Goal: Information Seeking & Learning: Learn about a topic

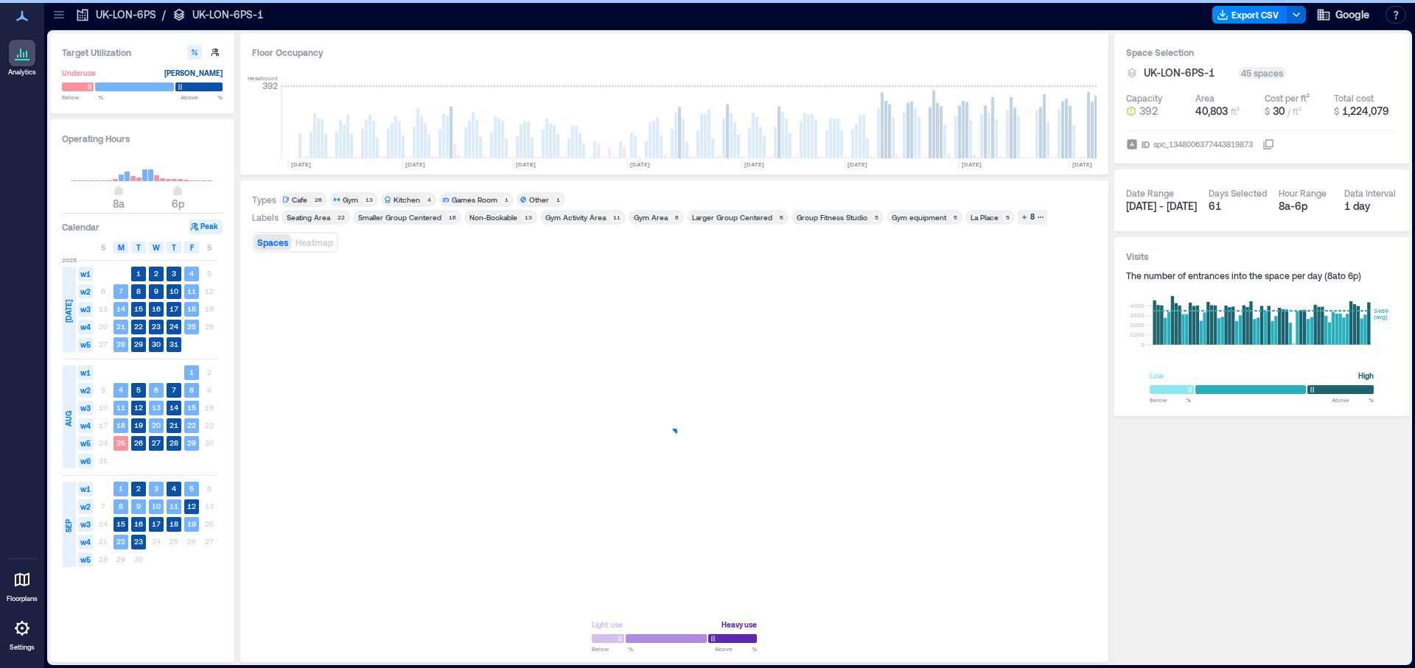
scroll to position [0, 514]
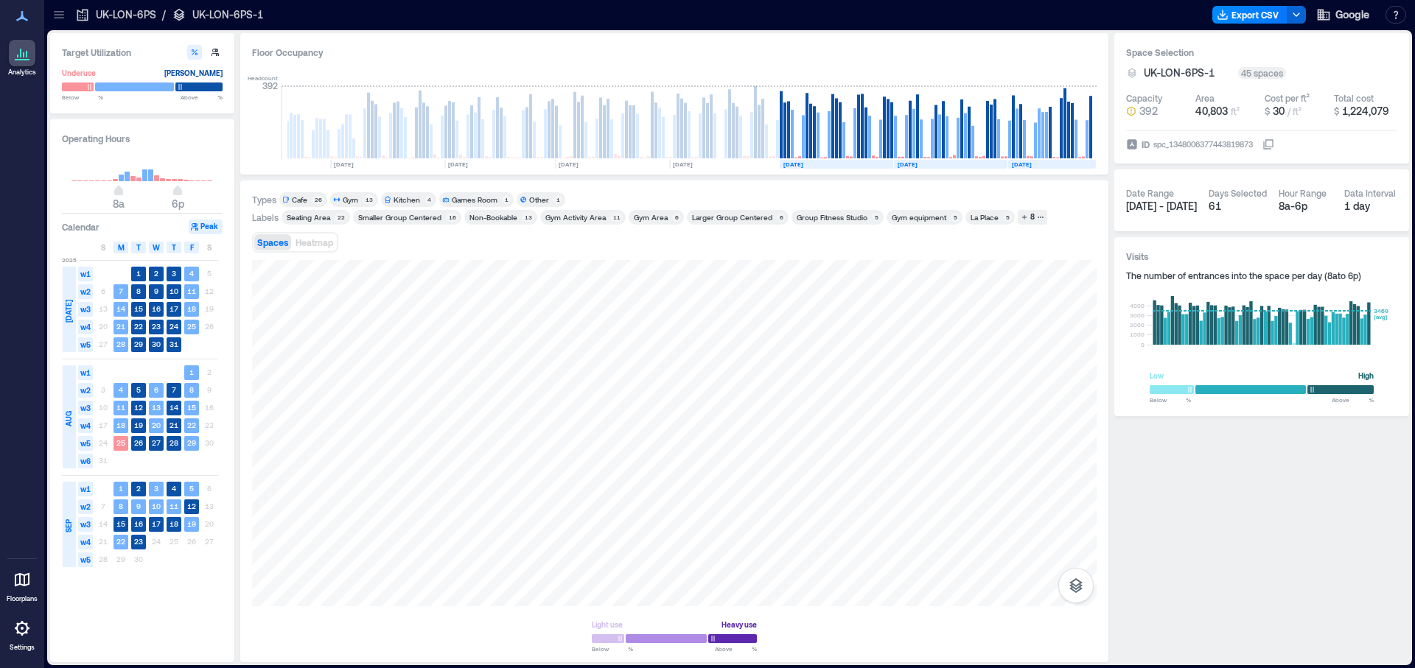
click at [233, 15] on p "UK-LON-6PS-1" at bounding box center [227, 14] width 71 height 15
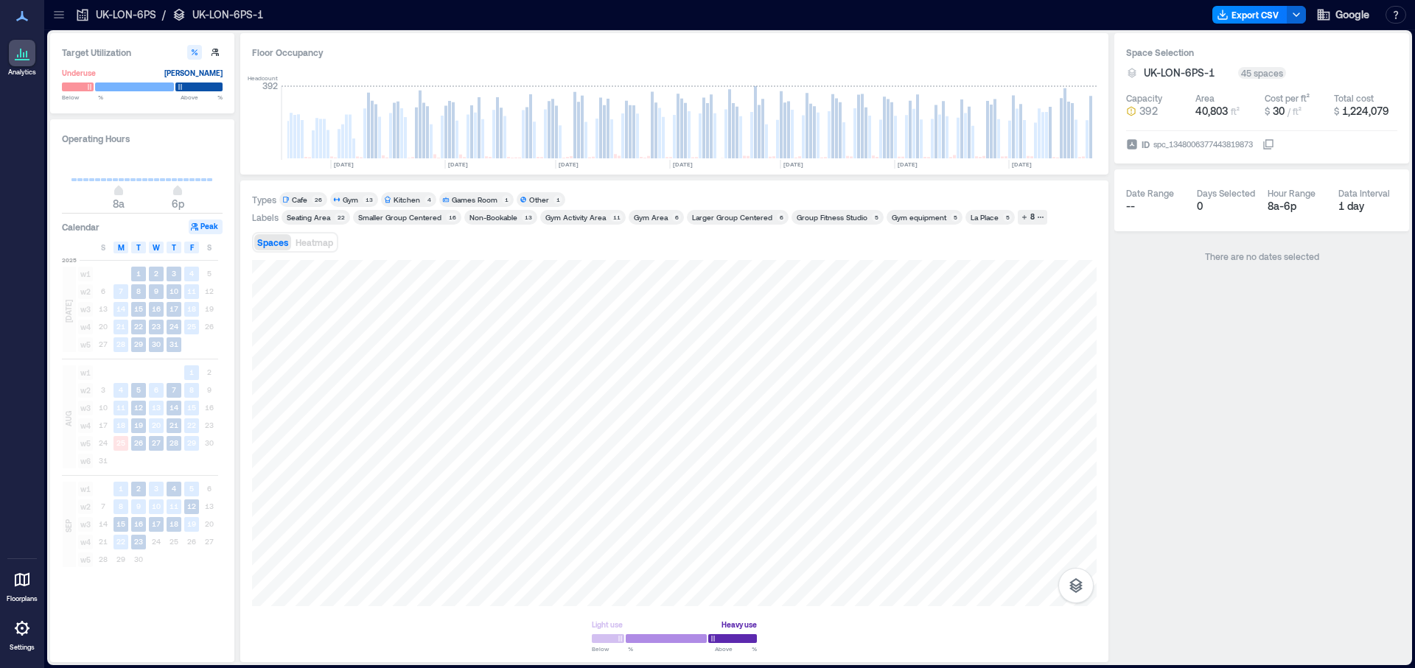
click at [196, 12] on p "UK-LON-6PS-1" at bounding box center [227, 14] width 71 height 15
click at [55, 16] on icon at bounding box center [59, 14] width 15 height 15
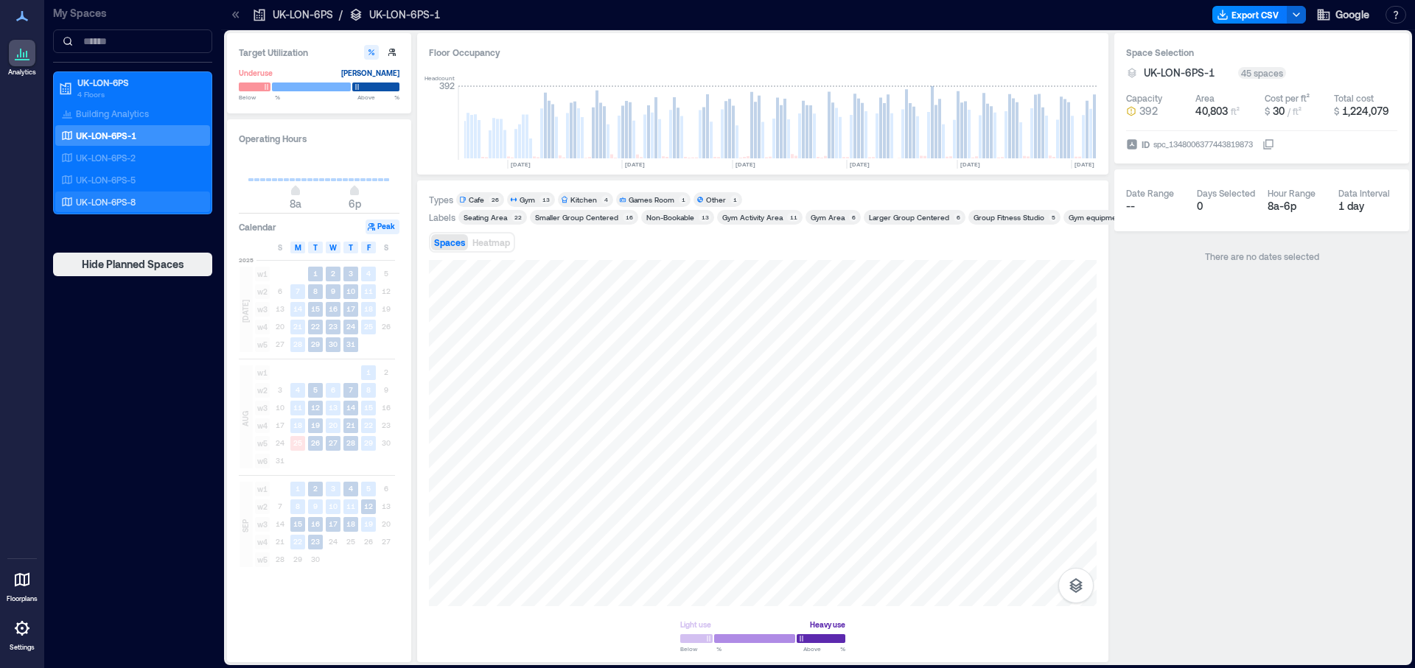
click at [124, 199] on p "UK-LON-6PS-8" at bounding box center [106, 202] width 60 height 12
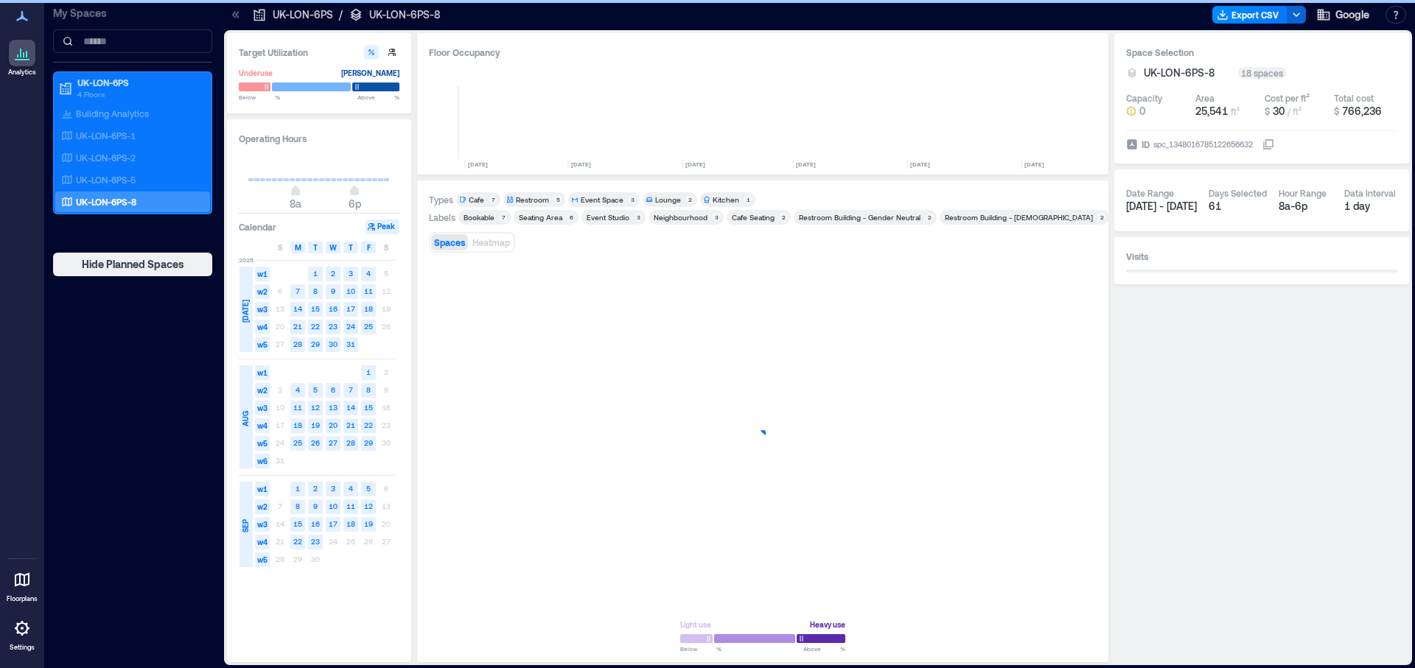
scroll to position [0, 793]
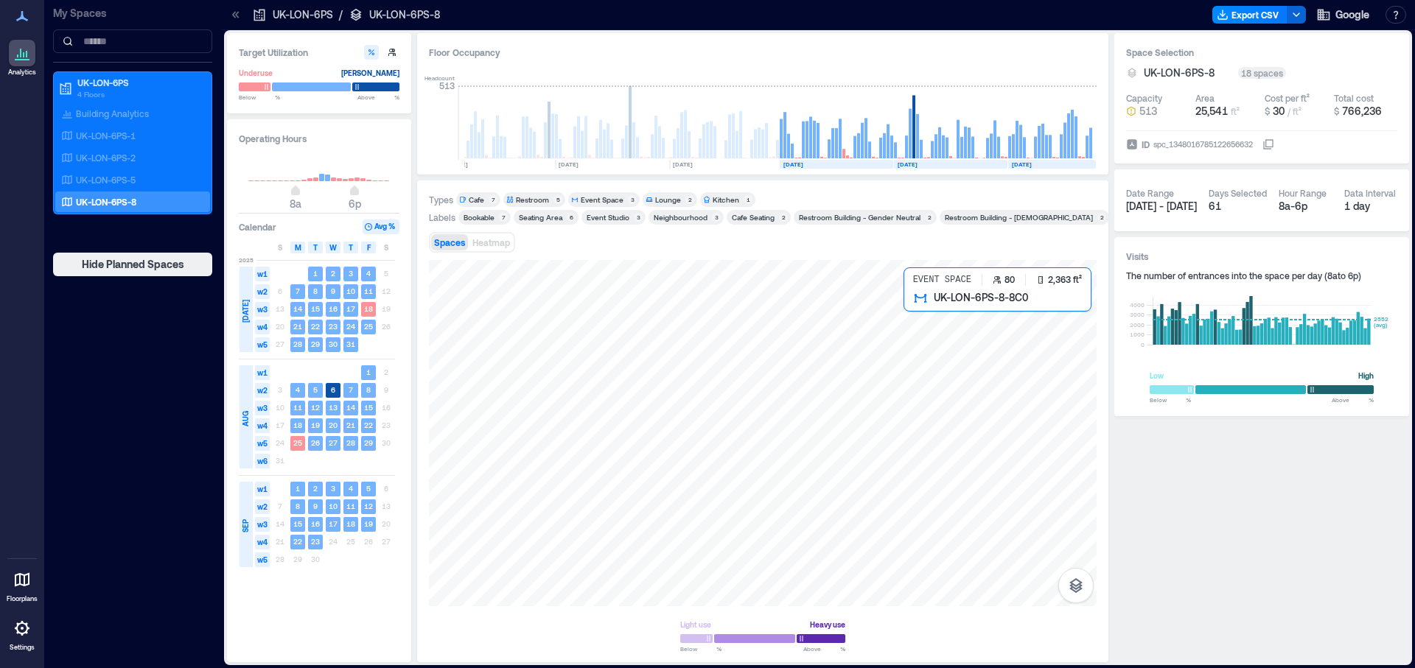
click at [949, 340] on div at bounding box center [762, 433] width 667 height 346
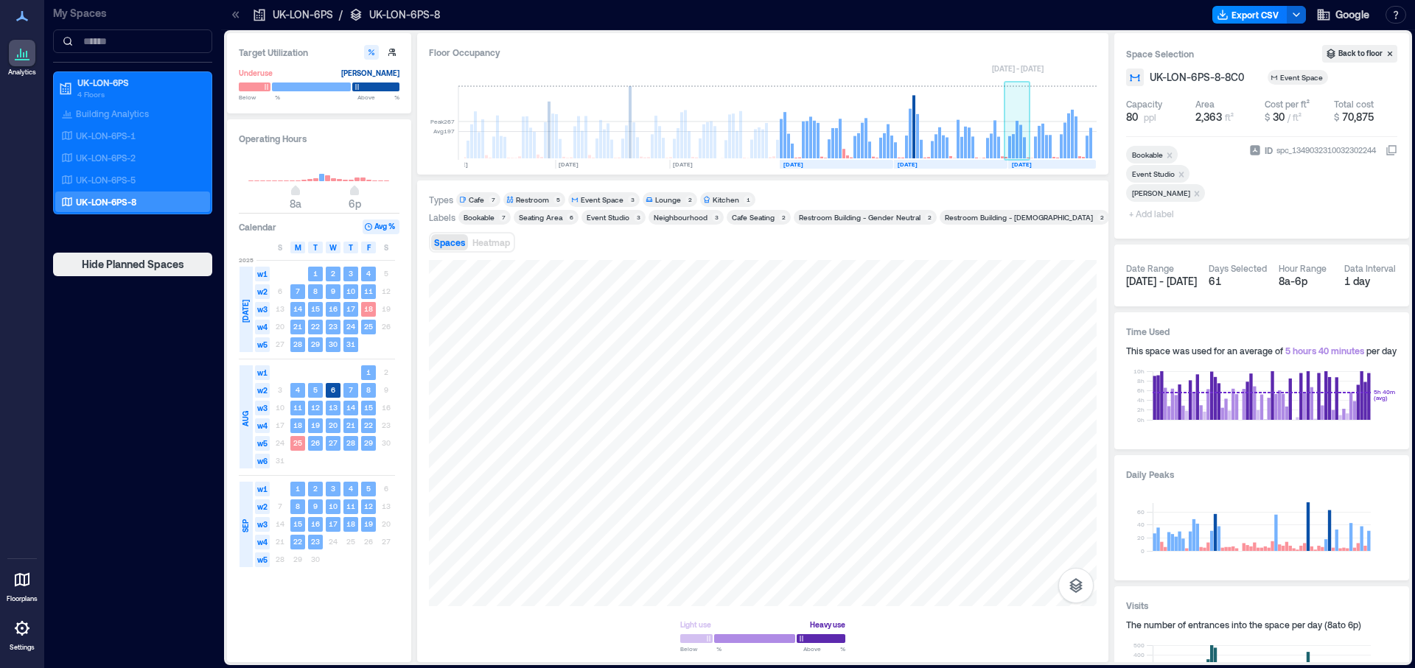
click at [1017, 139] on rect at bounding box center [1016, 140] width 3 height 38
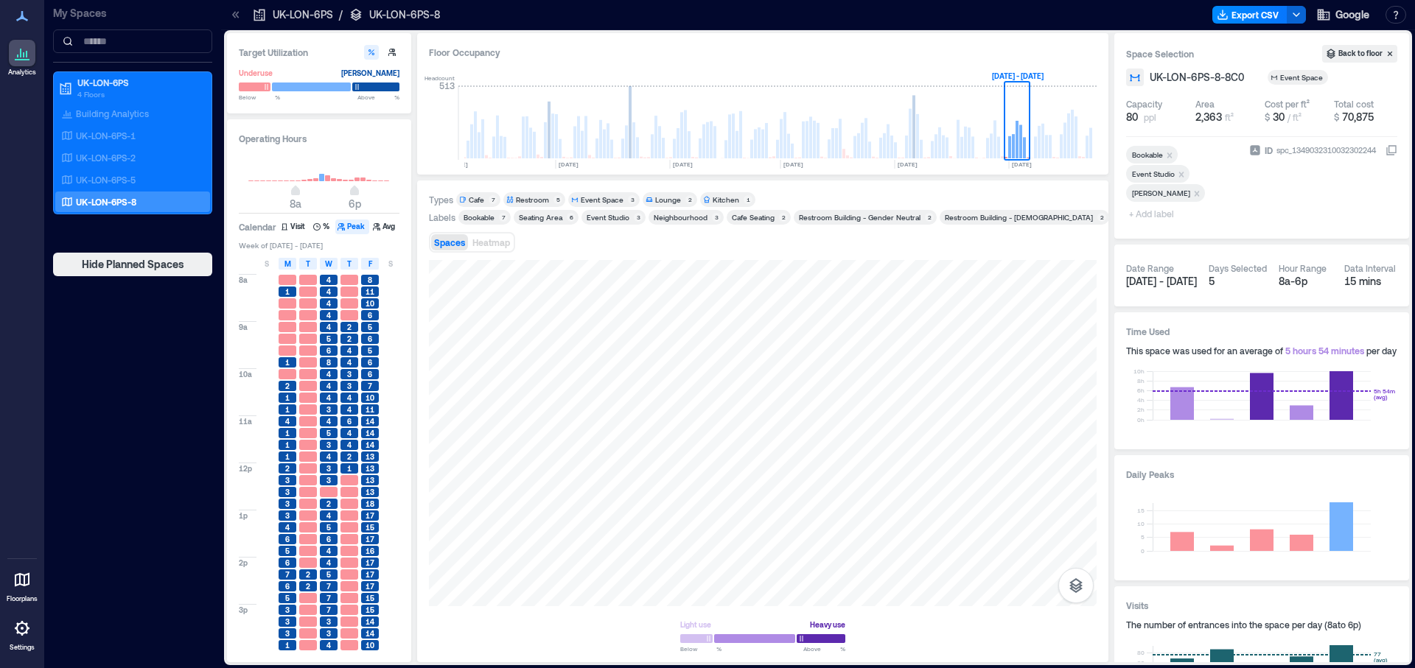
click at [349, 425] on span "6" at bounding box center [349, 421] width 4 height 10
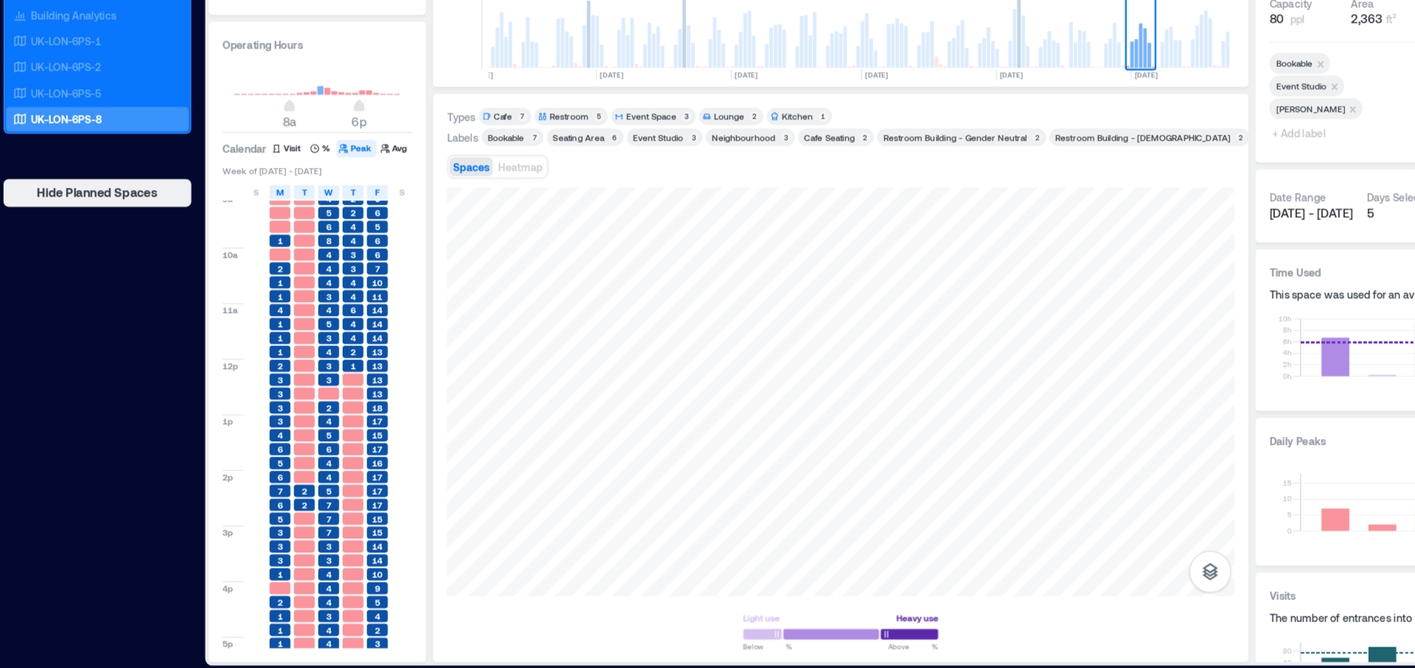
scroll to position [96, 0]
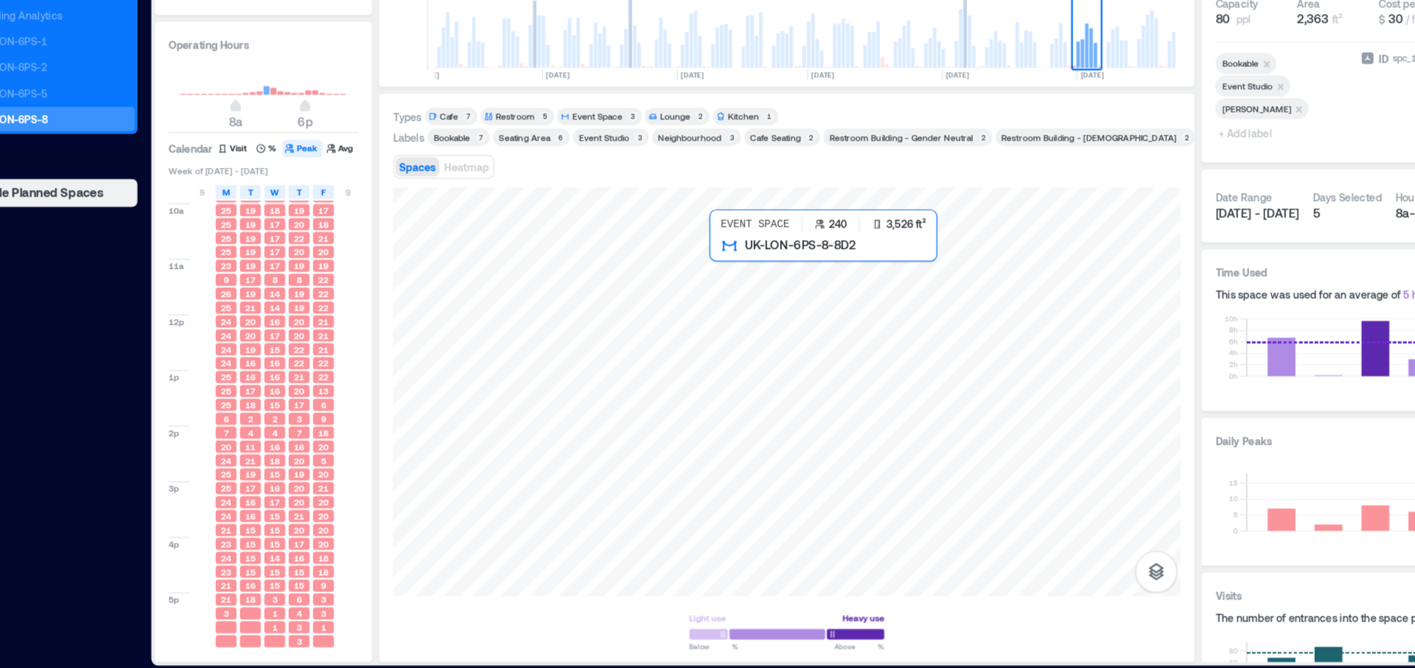
click at [768, 427] on div at bounding box center [762, 433] width 667 height 346
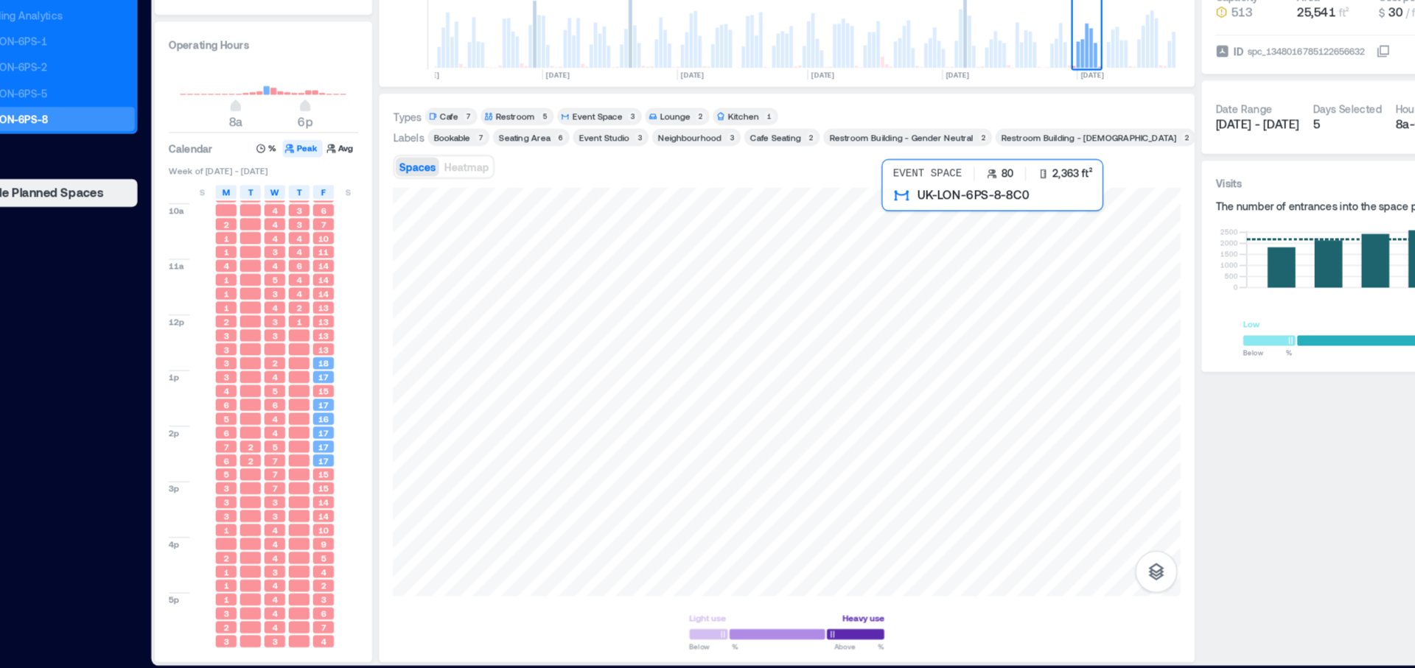
click at [927, 312] on div at bounding box center [762, 433] width 667 height 346
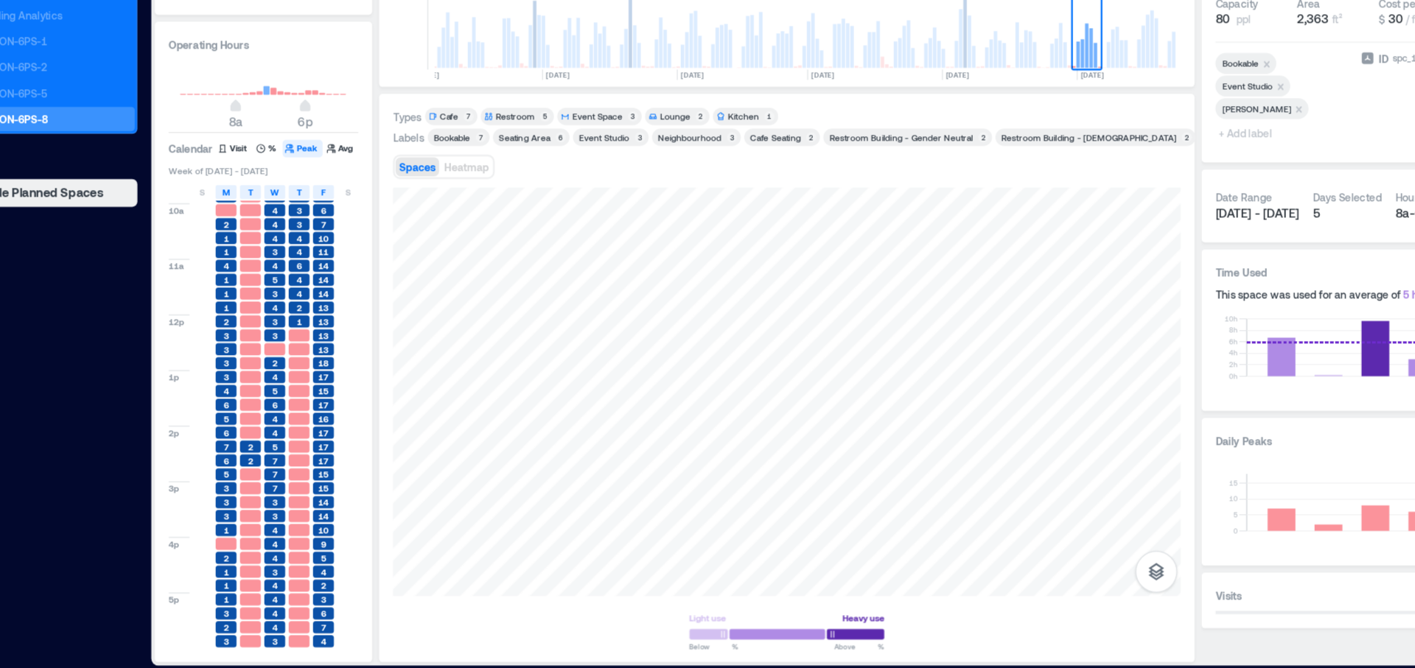
click at [1178, 478] on h3 "Daily Peaks" at bounding box center [1261, 474] width 271 height 15
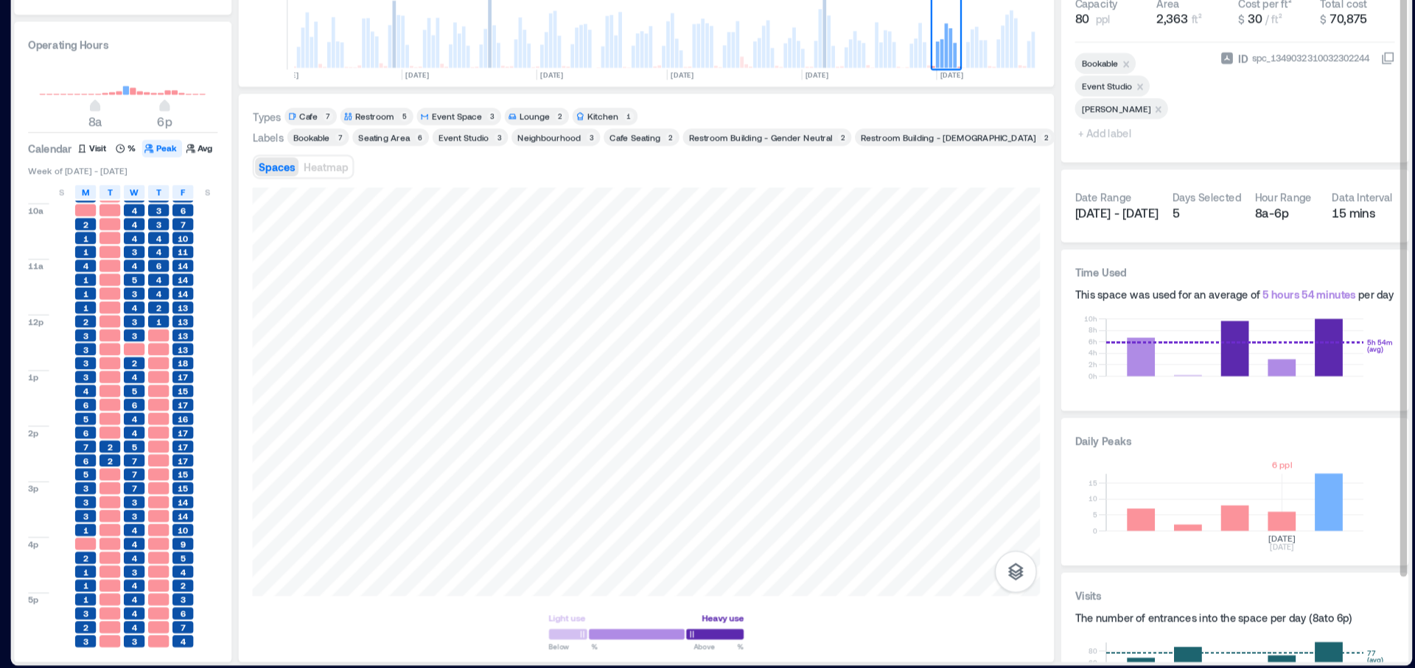
scroll to position [104, 0]
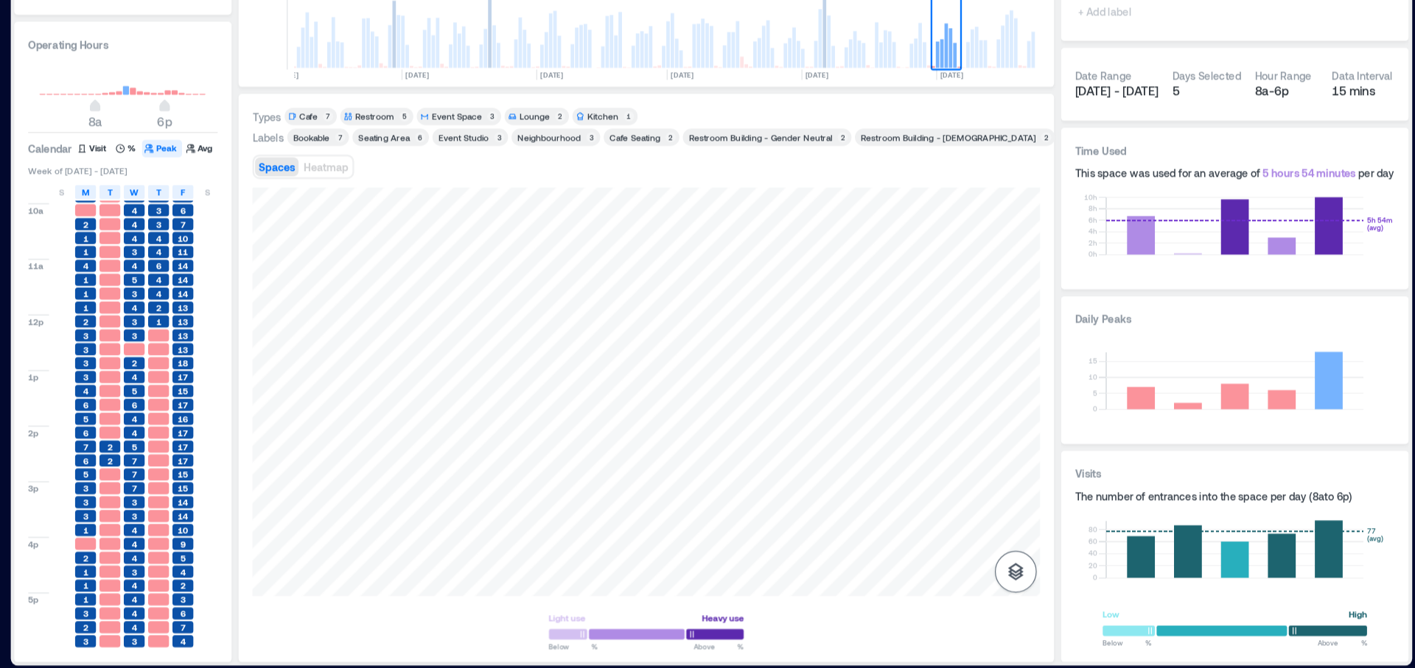
click at [1069, 585] on icon "button" at bounding box center [1076, 586] width 18 height 18
click at [1077, 517] on p "Sensors" at bounding box center [1076, 520] width 28 height 9
drag, startPoint x: 778, startPoint y: 240, endPoint x: 662, endPoint y: 239, distance: 116.4
click at [662, 239] on div "Spaces Heatmap" at bounding box center [762, 242] width 667 height 29
drag, startPoint x: 662, startPoint y: 239, endPoint x: 610, endPoint y: 239, distance: 51.6
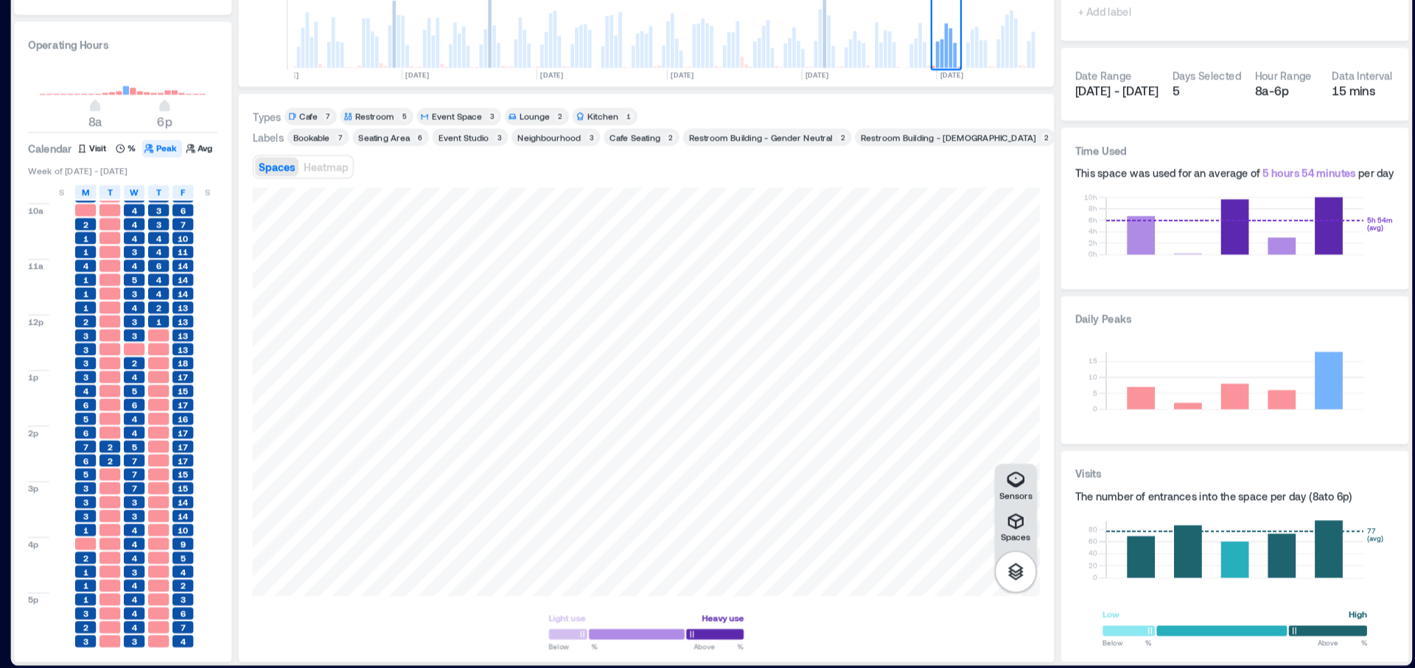
click at [610, 239] on div "Spaces Heatmap" at bounding box center [762, 242] width 667 height 29
click at [1000, 415] on div "H3GVT064" at bounding box center [762, 433] width 667 height 346
click at [877, 415] on div "H3GST155" at bounding box center [762, 433] width 667 height 346
click at [824, 278] on span "Details" at bounding box center [831, 275] width 33 height 15
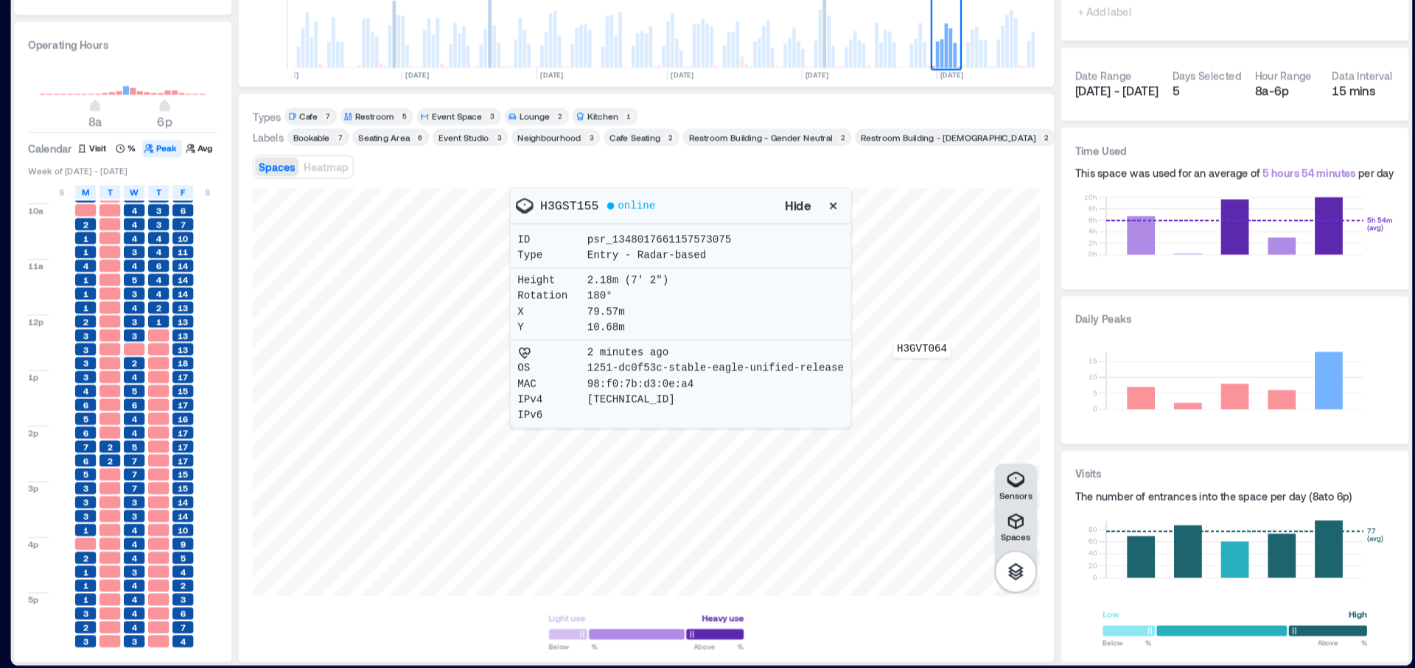
click at [996, 415] on div "H3GVT064" at bounding box center [762, 433] width 667 height 346
click at [923, 276] on icon "button" at bounding box center [921, 276] width 6 height 6
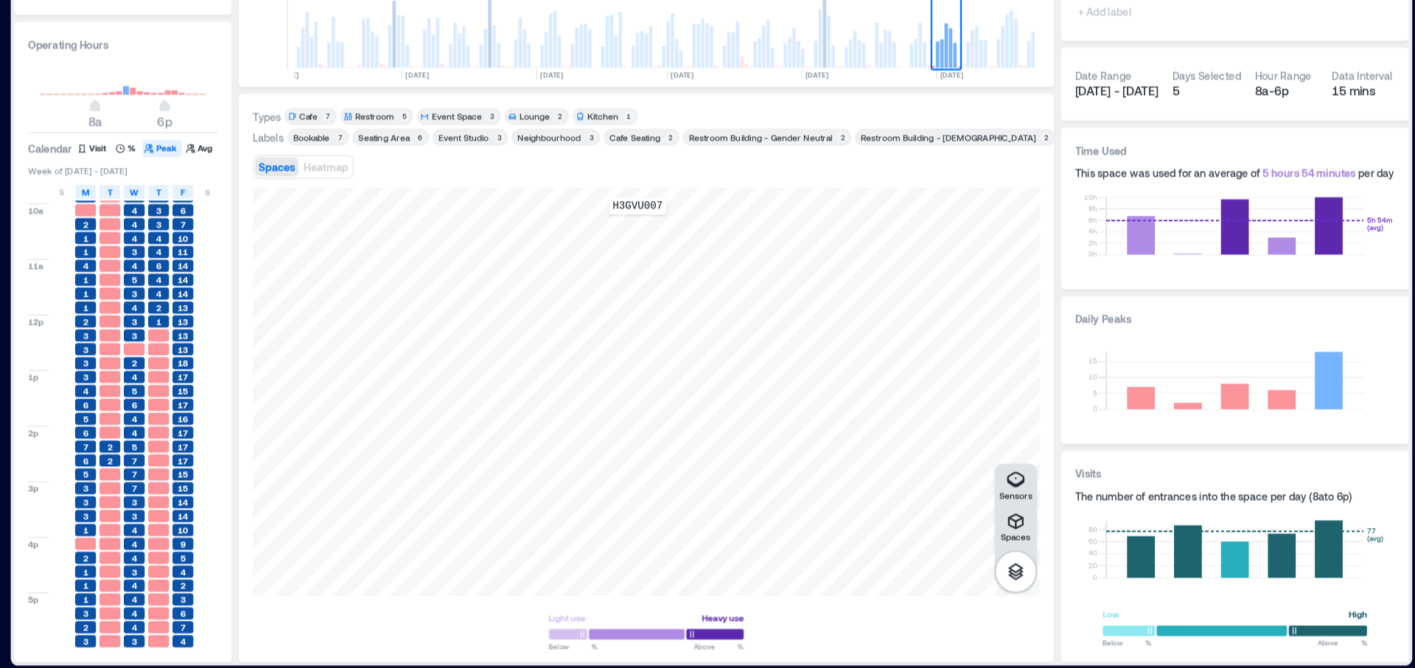
click at [755, 293] on div "H3GVU007" at bounding box center [762, 433] width 667 height 346
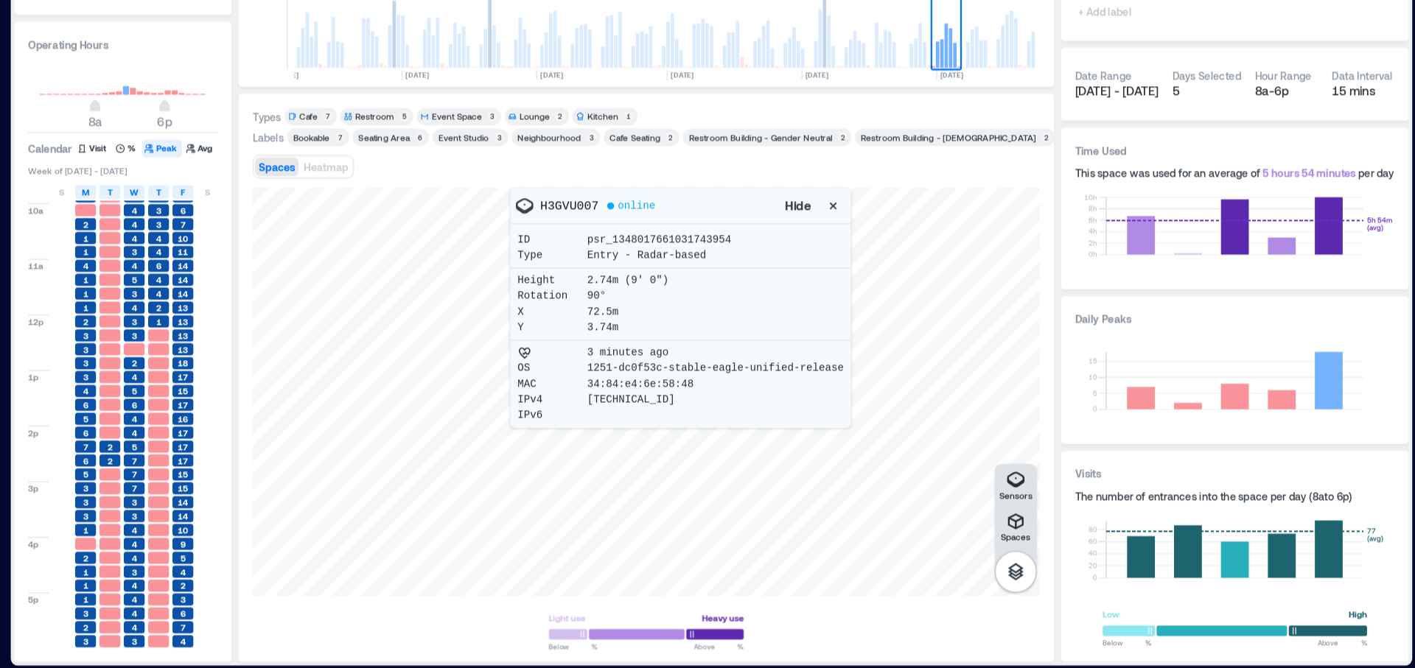
click at [928, 276] on icon "button" at bounding box center [921, 275] width 15 height 15
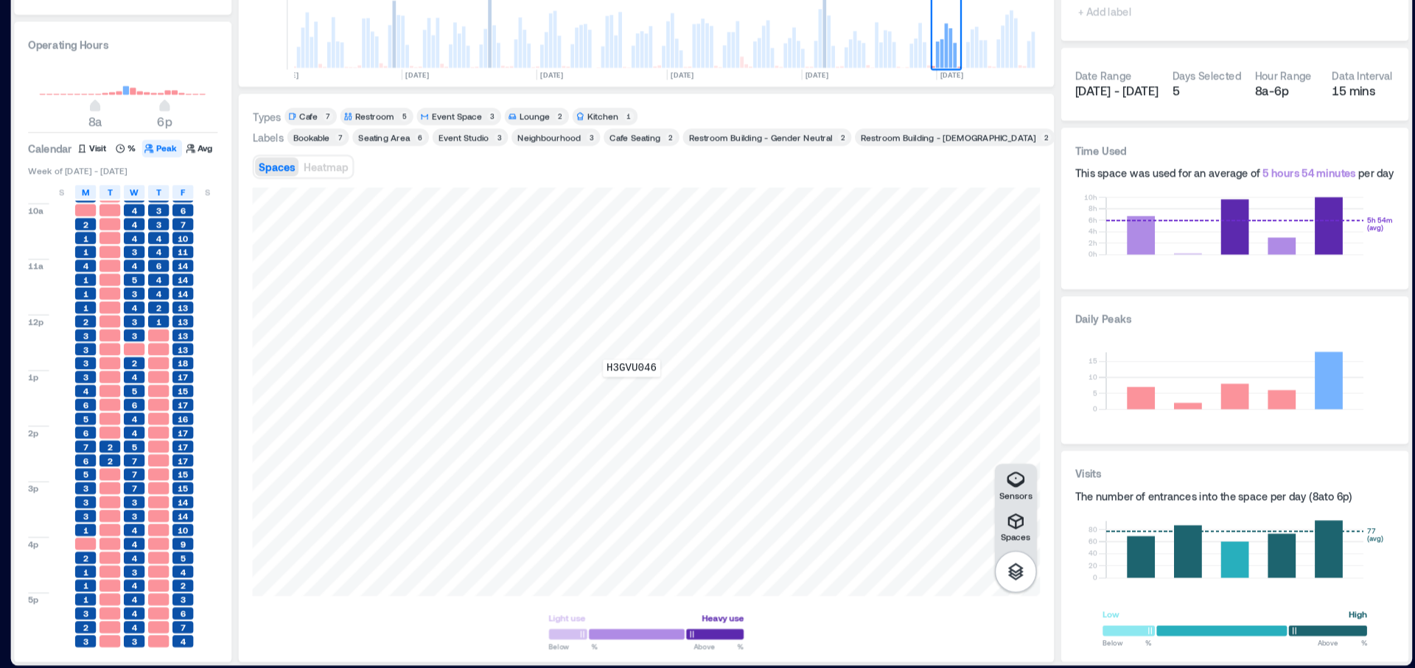
click at [750, 431] on div "H3GVU046" at bounding box center [762, 433] width 667 height 346
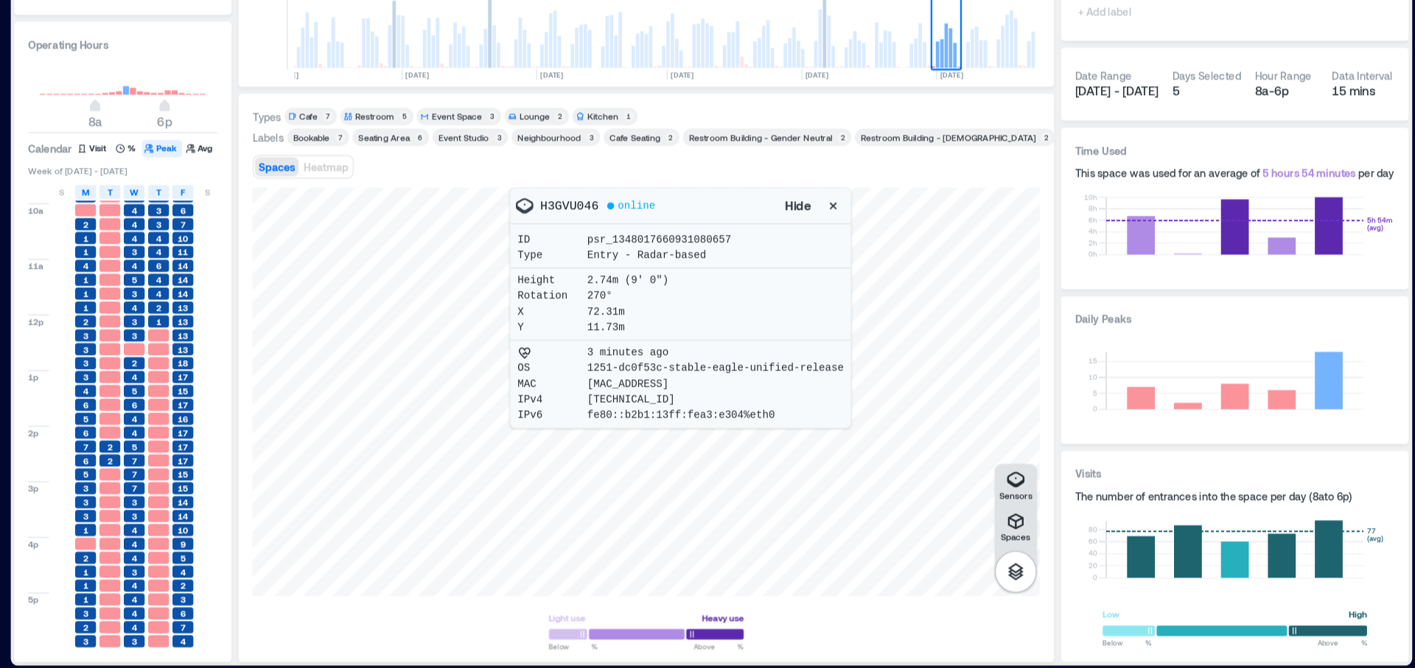
click at [924, 276] on icon "button" at bounding box center [921, 275] width 15 height 15
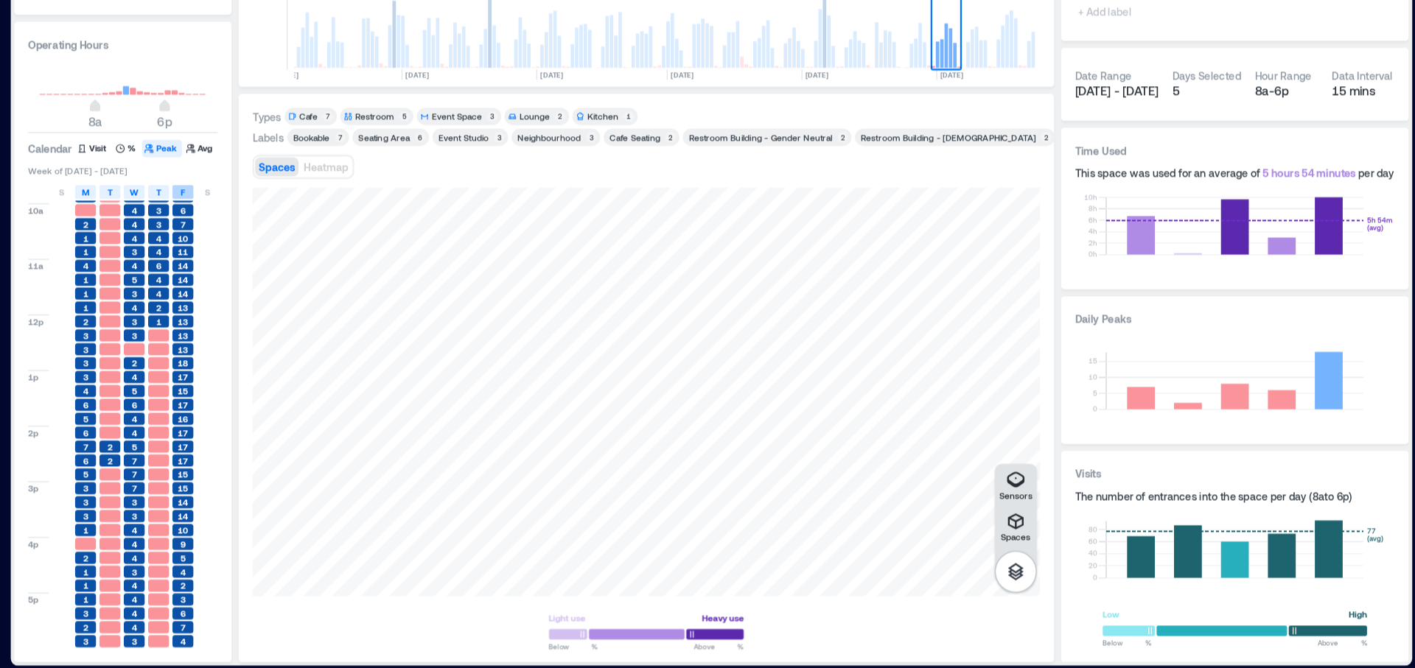
click at [370, 260] on span "F" at bounding box center [370, 264] width 4 height 12
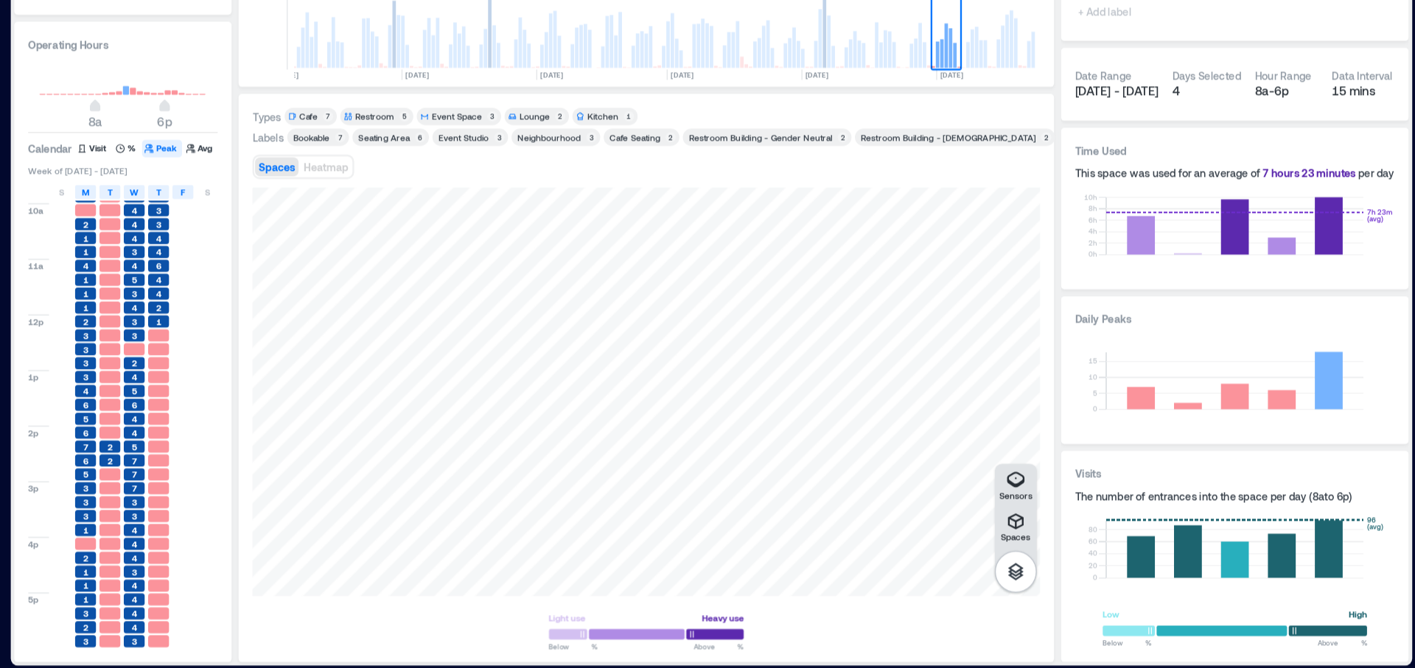
click at [370, 260] on span "F" at bounding box center [370, 264] width 4 height 12
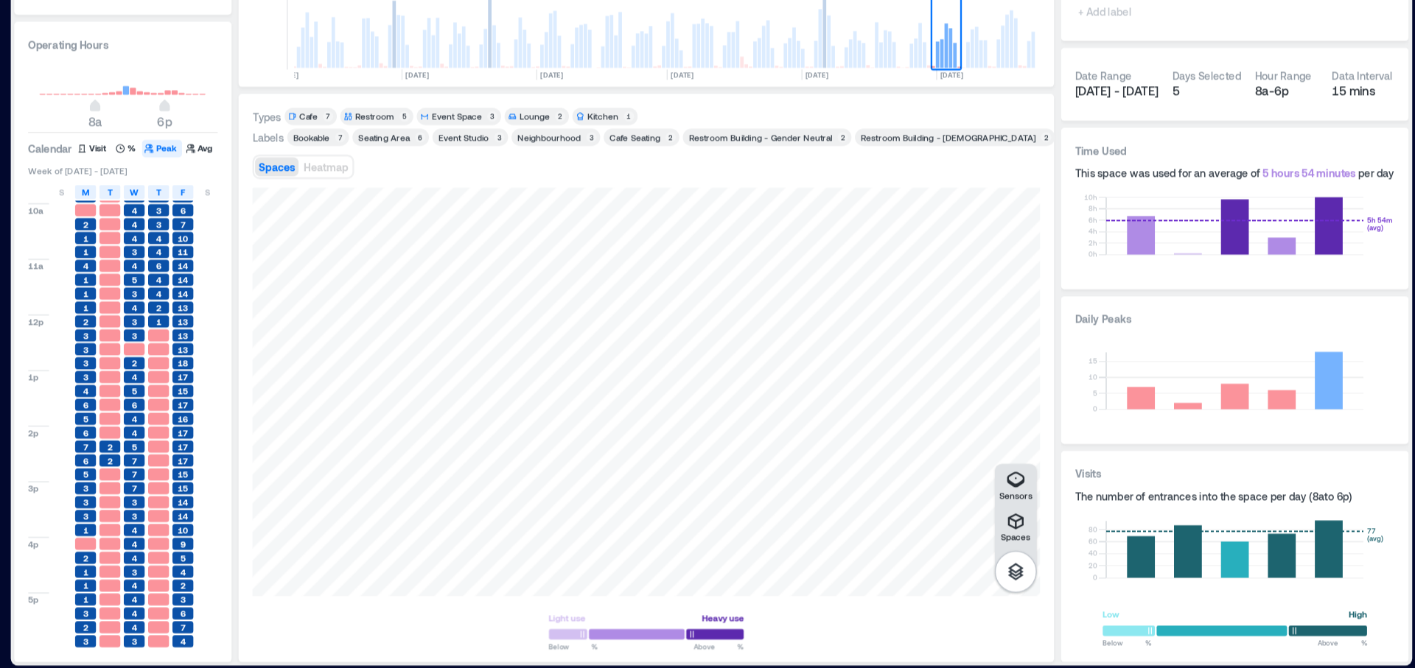
click at [373, 425] on span "17" at bounding box center [369, 421] width 9 height 10
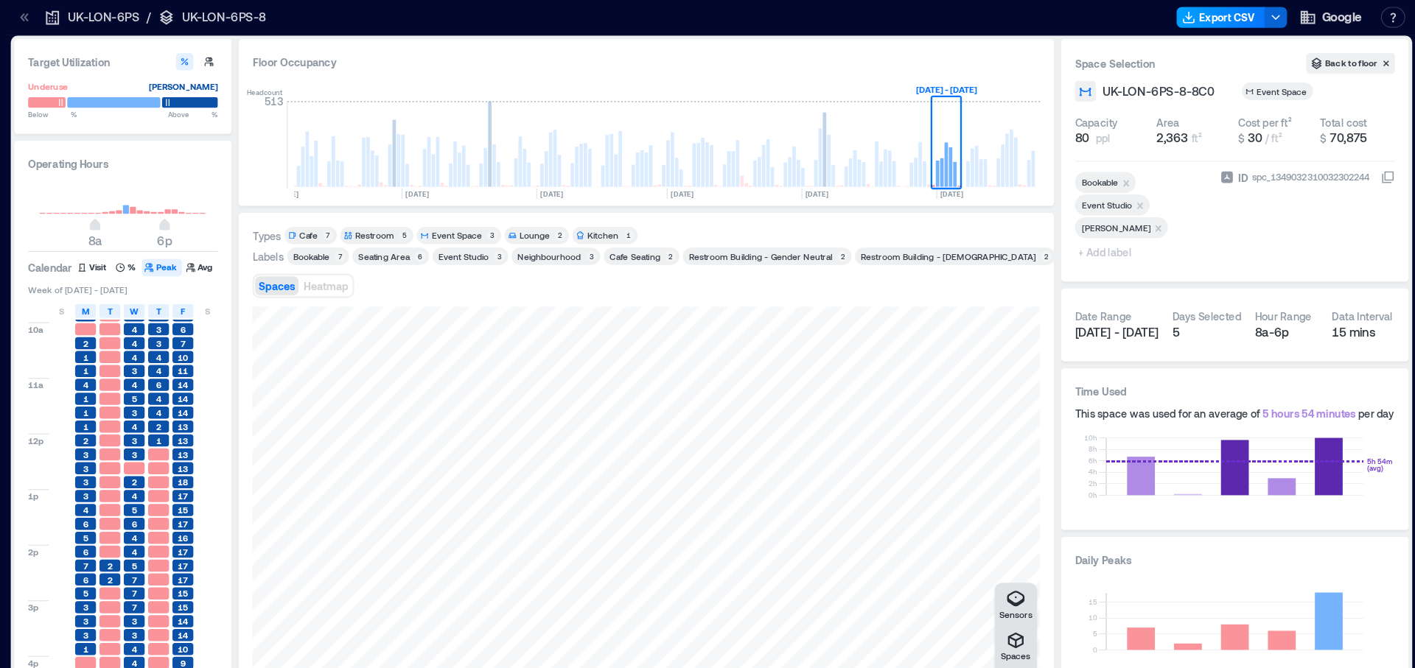
click at [1252, 10] on button "Export CSV" at bounding box center [1249, 15] width 75 height 18
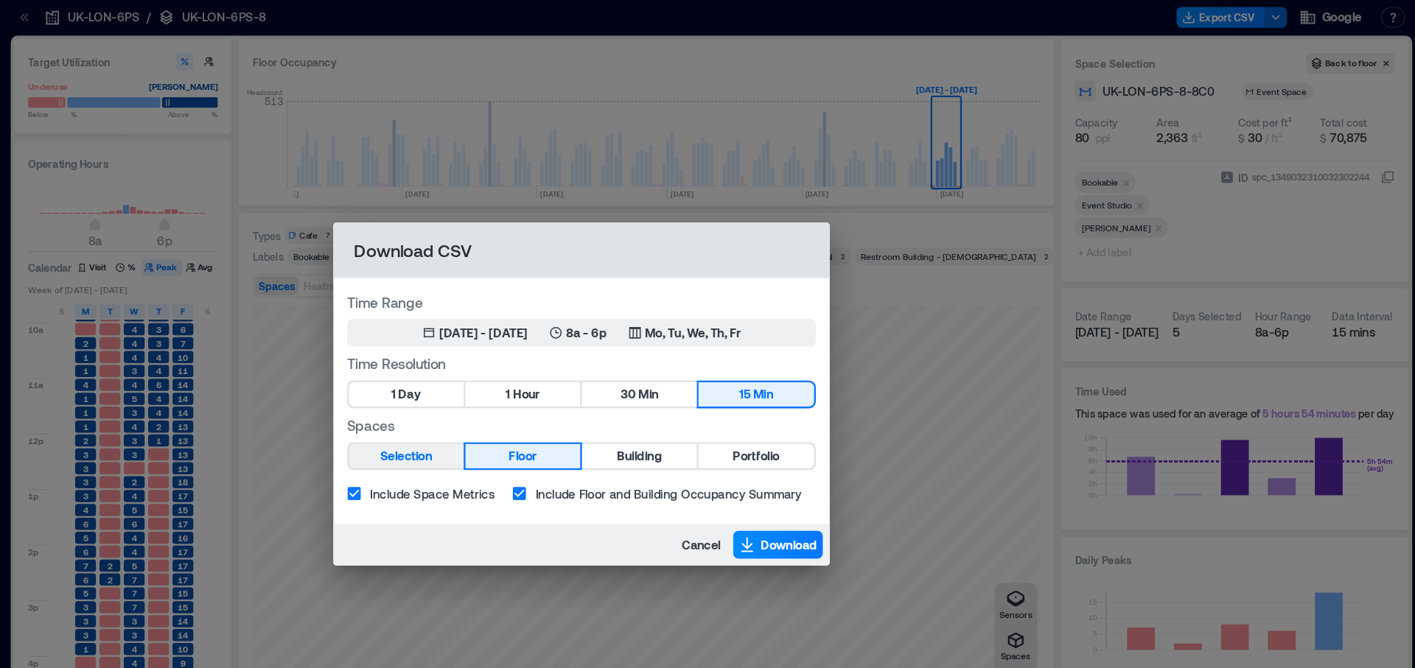
click at [556, 391] on span "Selection" at bounding box center [559, 387] width 44 height 18
click at [849, 466] on icon "button" at bounding box center [848, 462] width 15 height 15
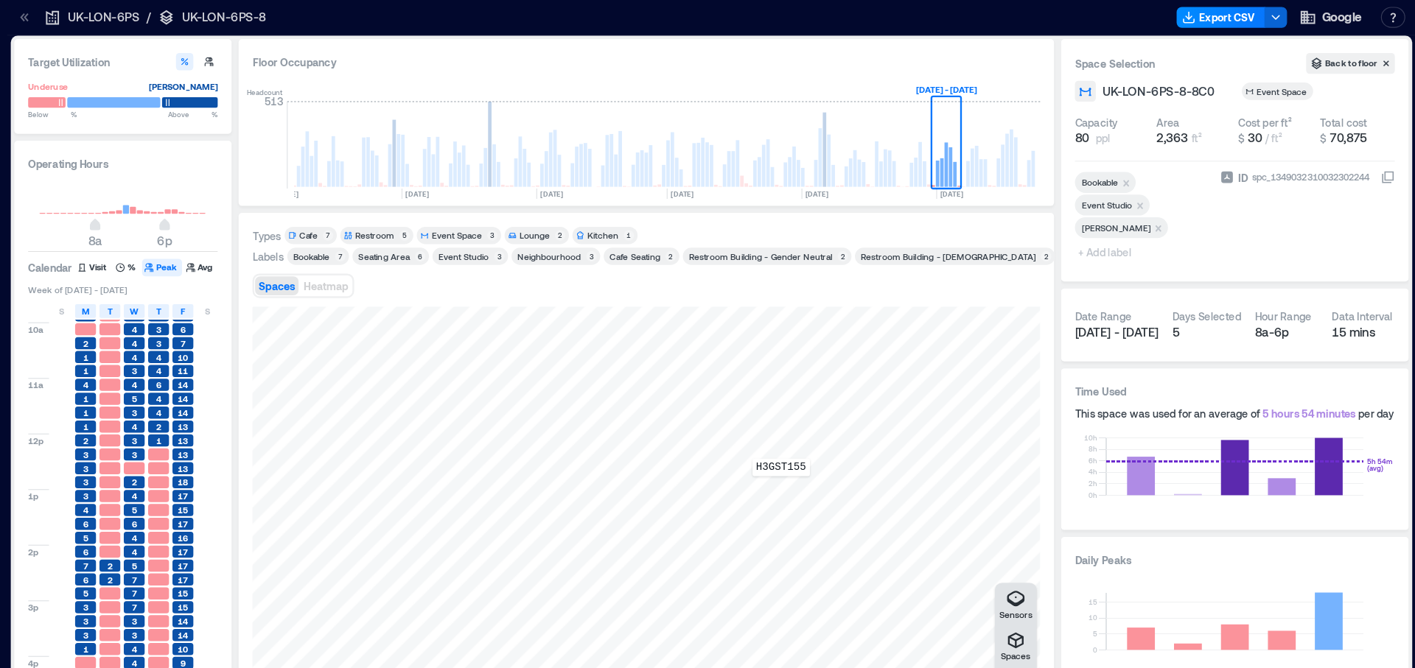
click at [877, 414] on div "H3GST155" at bounding box center [762, 433] width 667 height 346
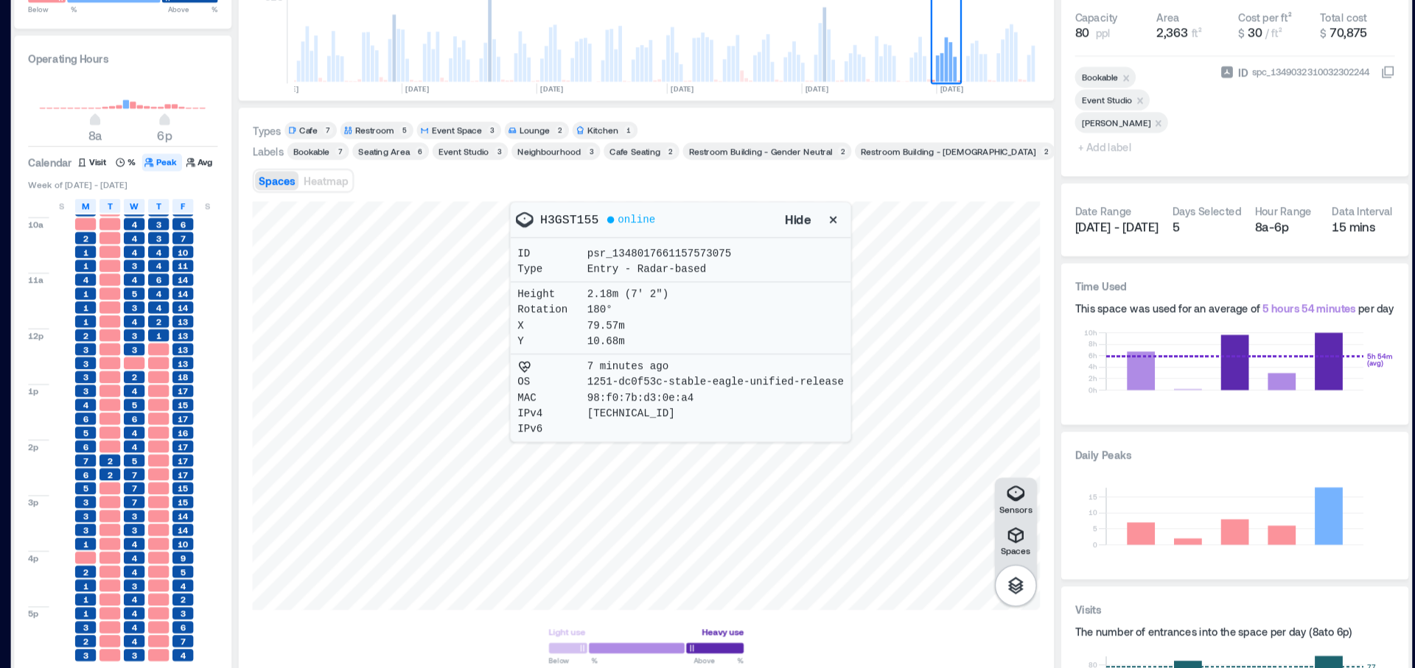
click at [369, 371] on span "13" at bounding box center [369, 373] width 9 height 10
click at [372, 410] on span "18" at bounding box center [369, 409] width 9 height 10
click at [376, 225] on icon "button" at bounding box center [376, 226] width 7 height 7
click at [919, 276] on icon "button" at bounding box center [921, 276] width 6 height 6
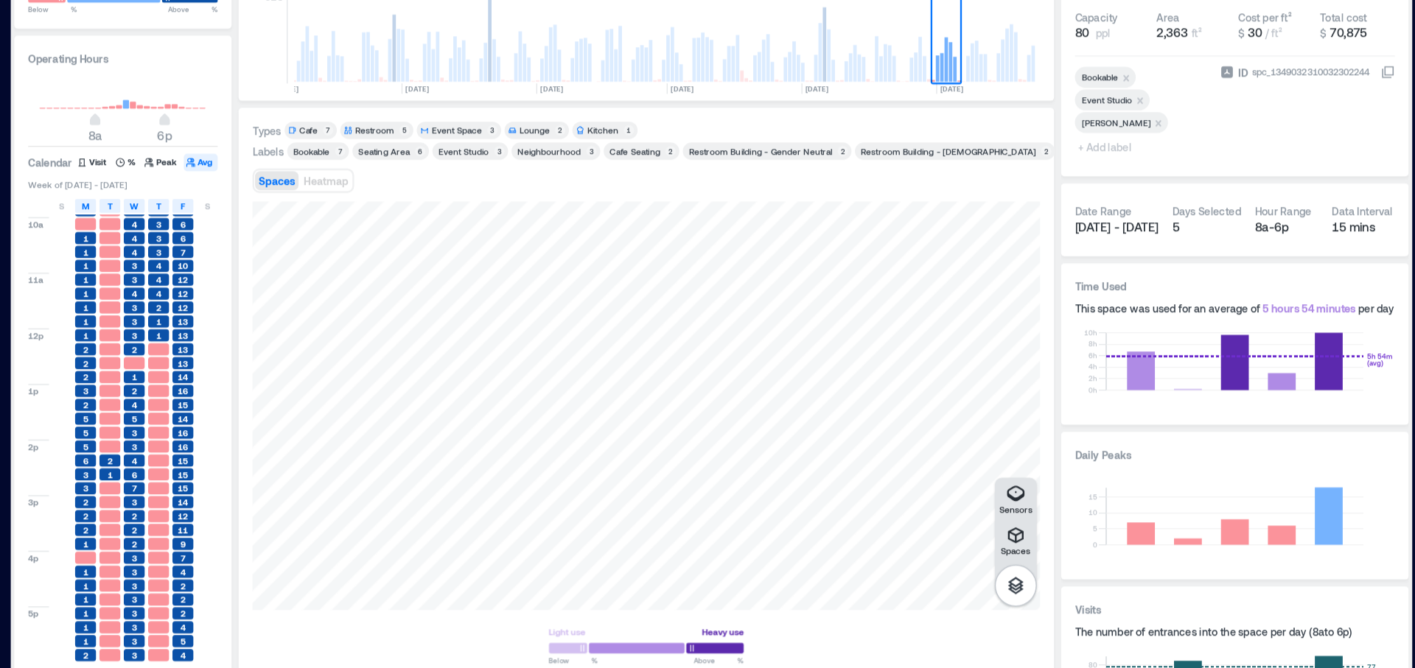
click at [478, 200] on div "Cafe" at bounding box center [476, 199] width 15 height 10
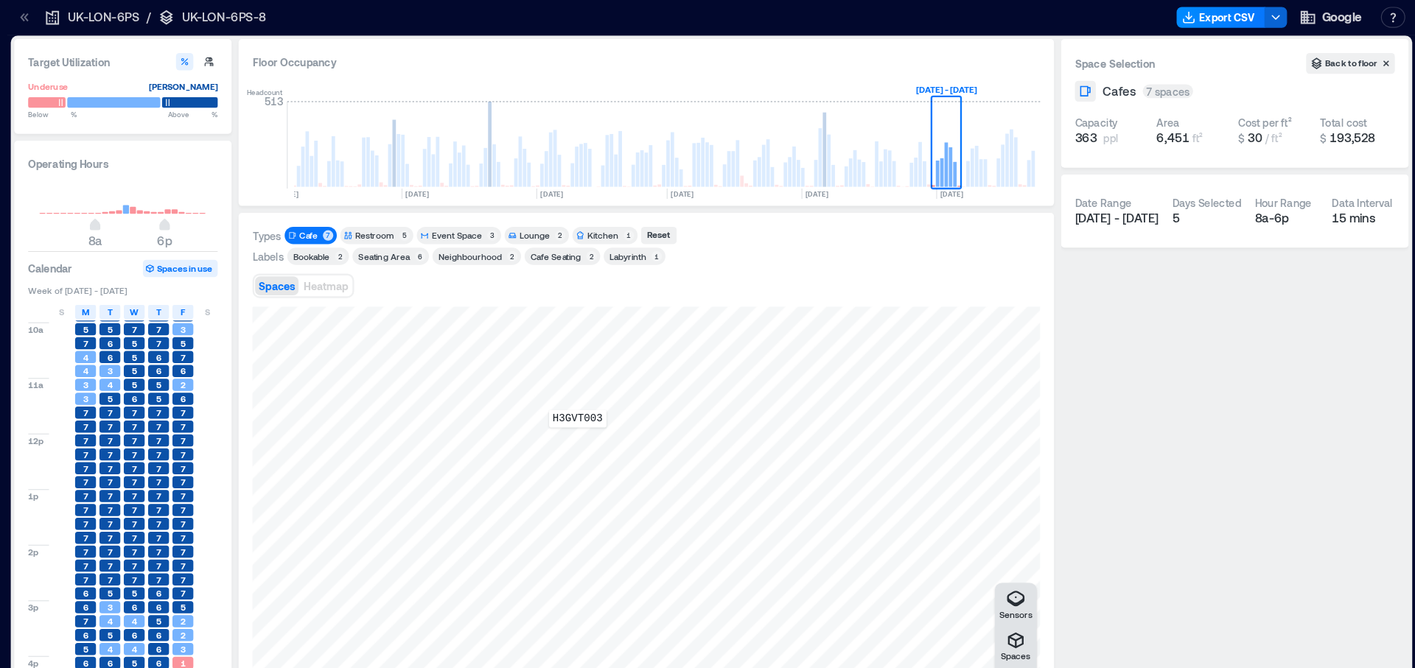
click at [704, 373] on div "H3GVT003" at bounding box center [762, 433] width 667 height 346
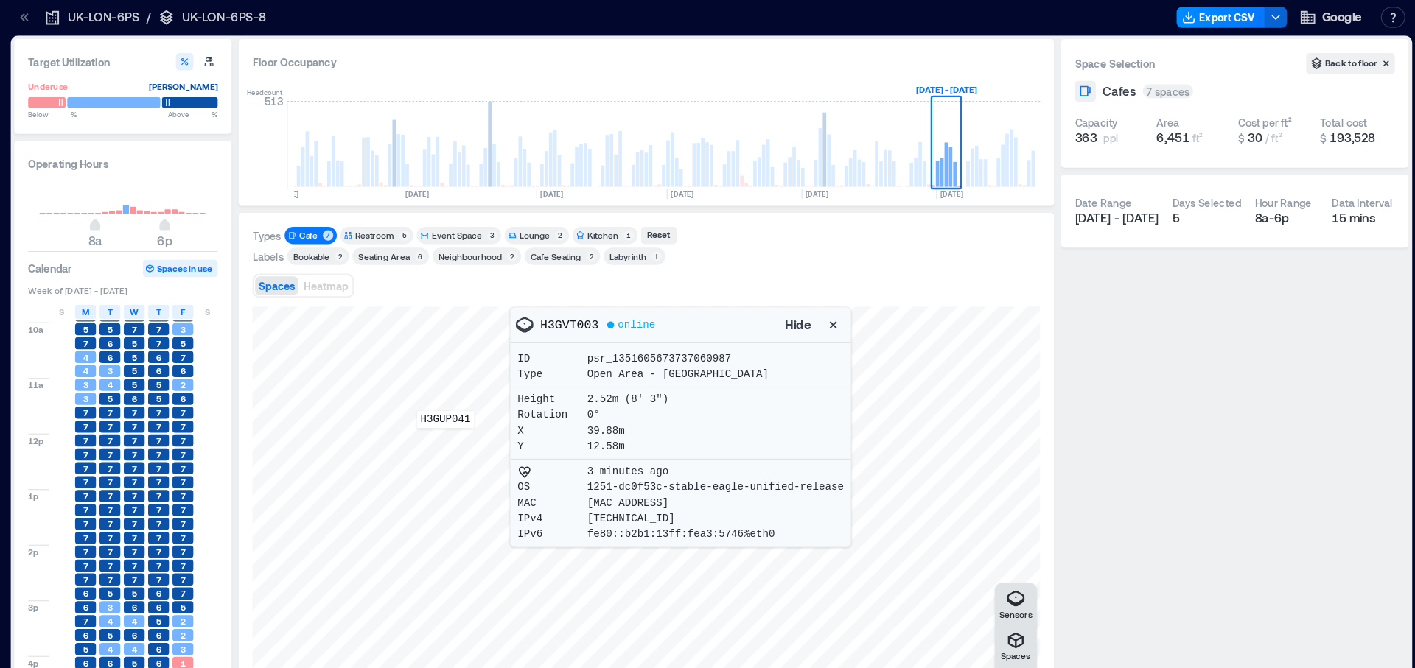
click at [591, 376] on div "H3GUP041" at bounding box center [762, 433] width 667 height 346
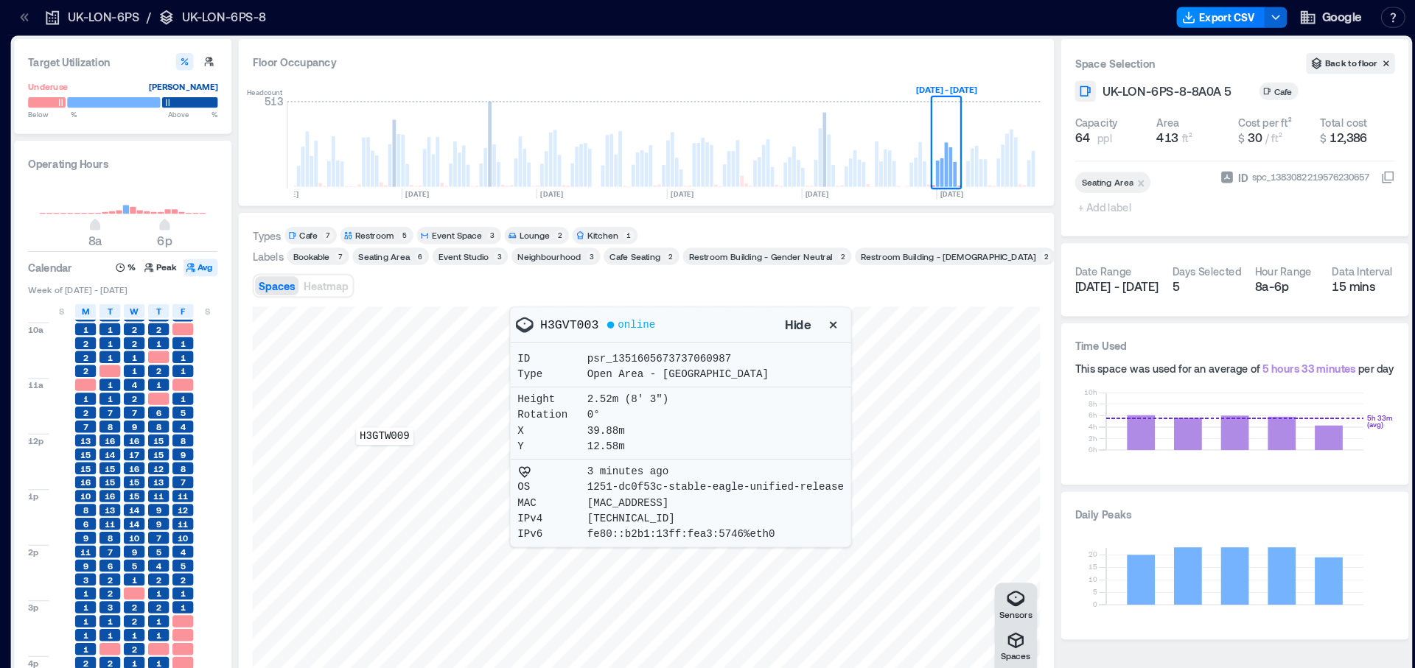
click at [541, 388] on div "H3GTW009" at bounding box center [762, 433] width 667 height 346
click at [539, 391] on div "H3GTW009" at bounding box center [762, 433] width 667 height 346
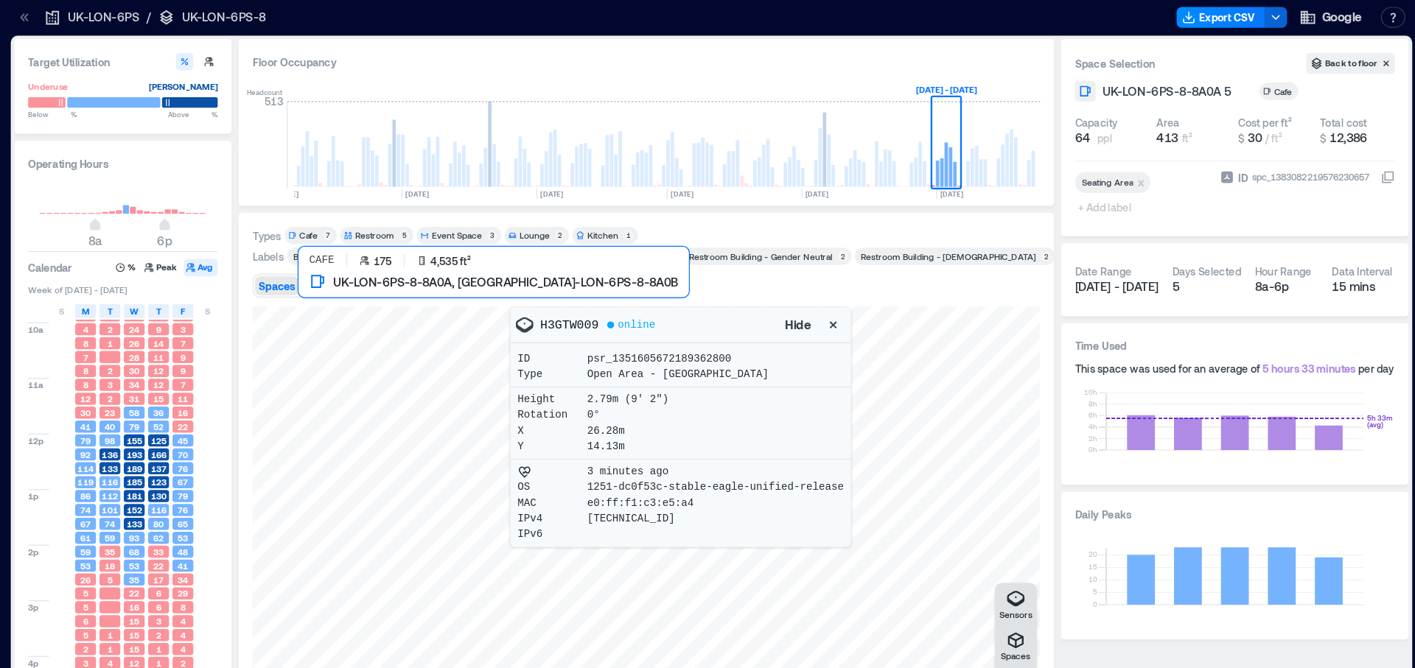
click at [609, 408] on div at bounding box center [762, 433] width 667 height 346
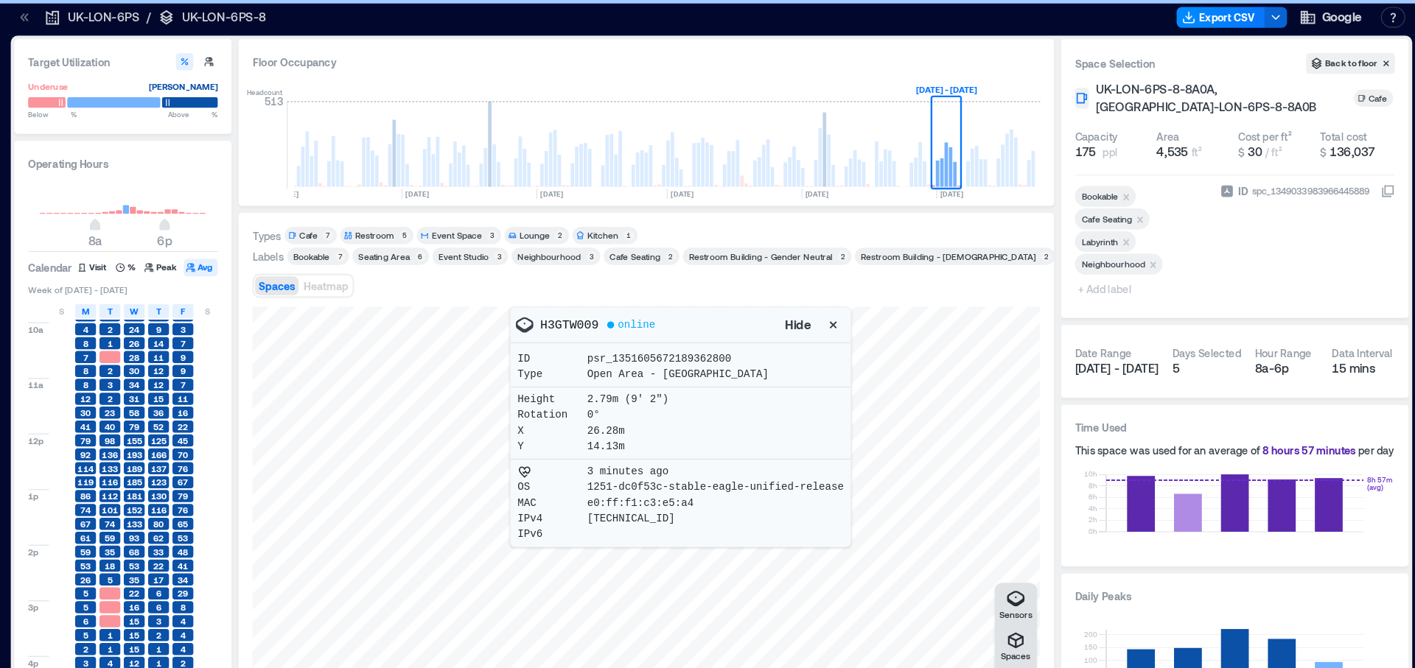
click at [746, 256] on div "Spaces Heatmap" at bounding box center [762, 242] width 667 height 29
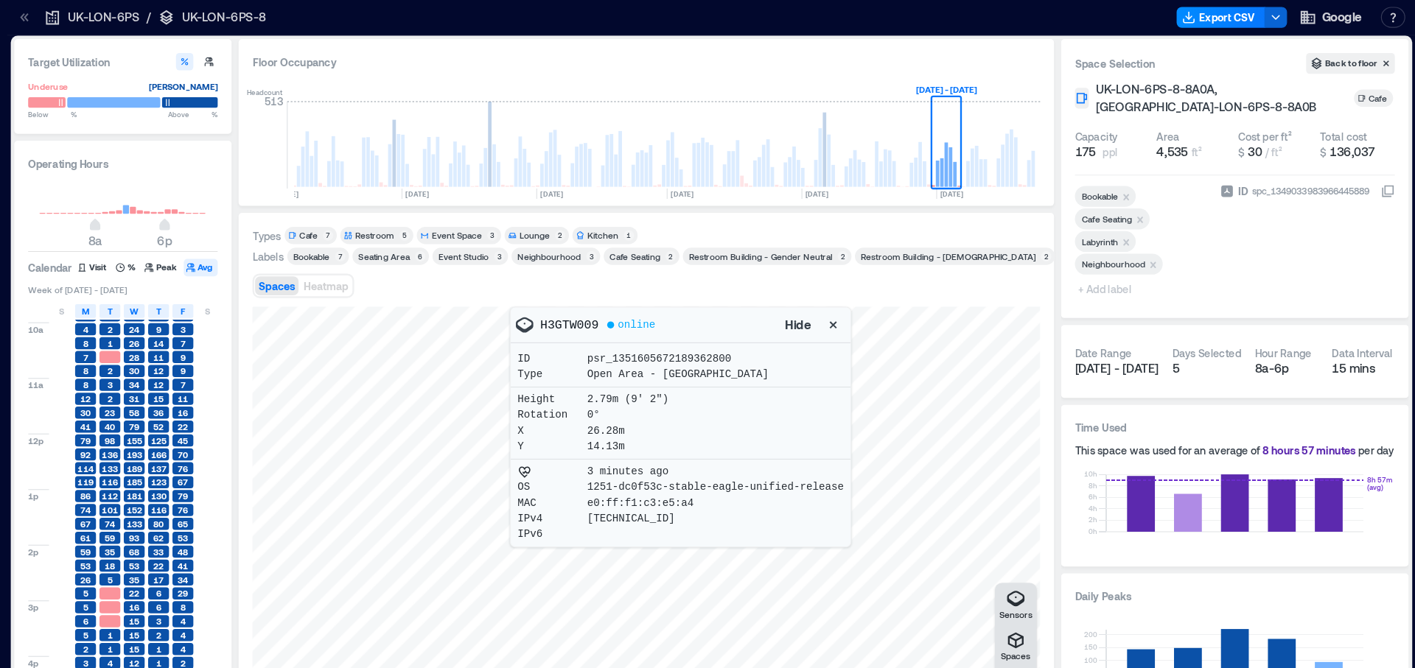
click at [916, 270] on icon "button" at bounding box center [921, 275] width 15 height 15
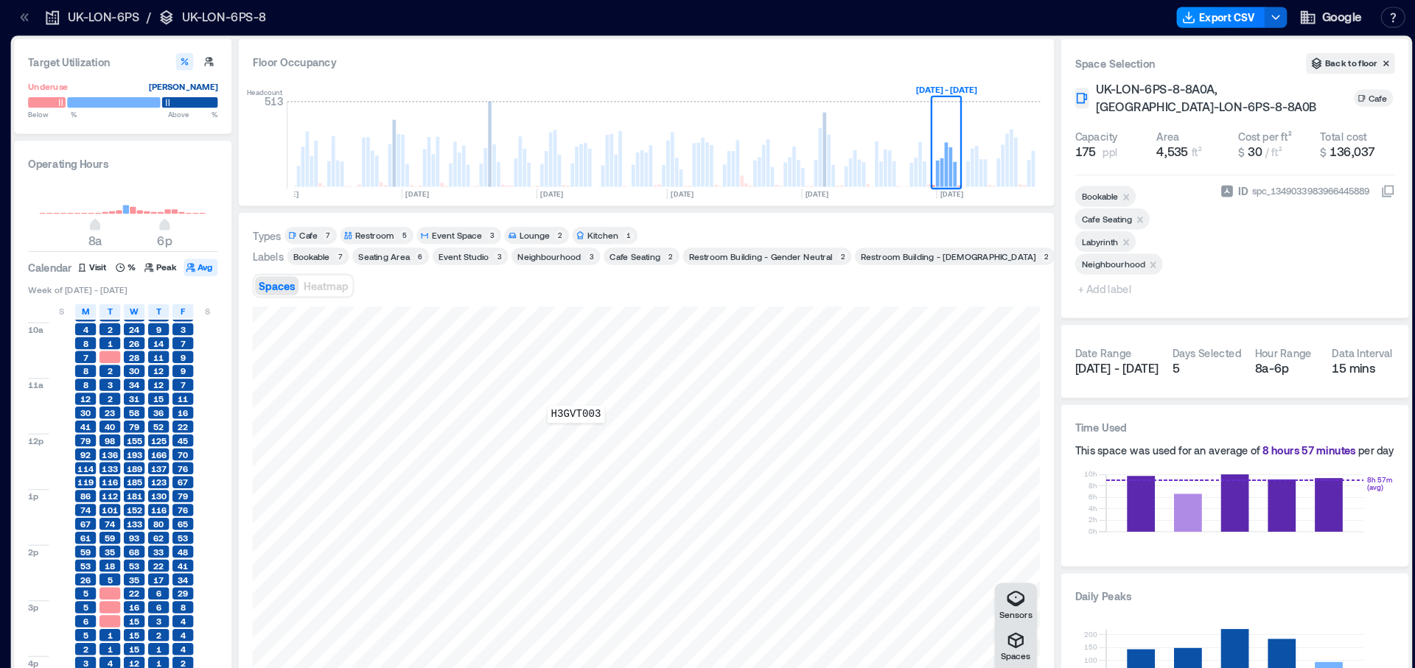
click at [703, 369] on div "H3GVT003" at bounding box center [762, 433] width 667 height 346
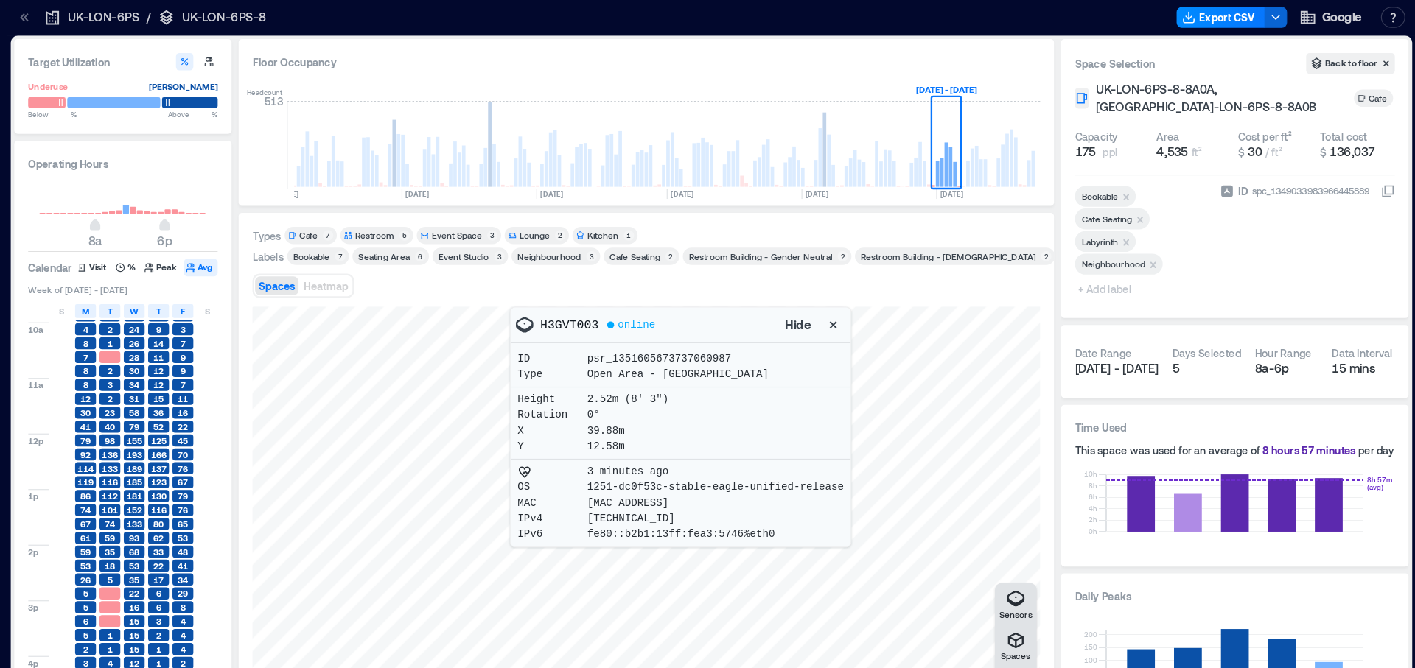
click at [919, 276] on icon "button" at bounding box center [921, 275] width 15 height 15
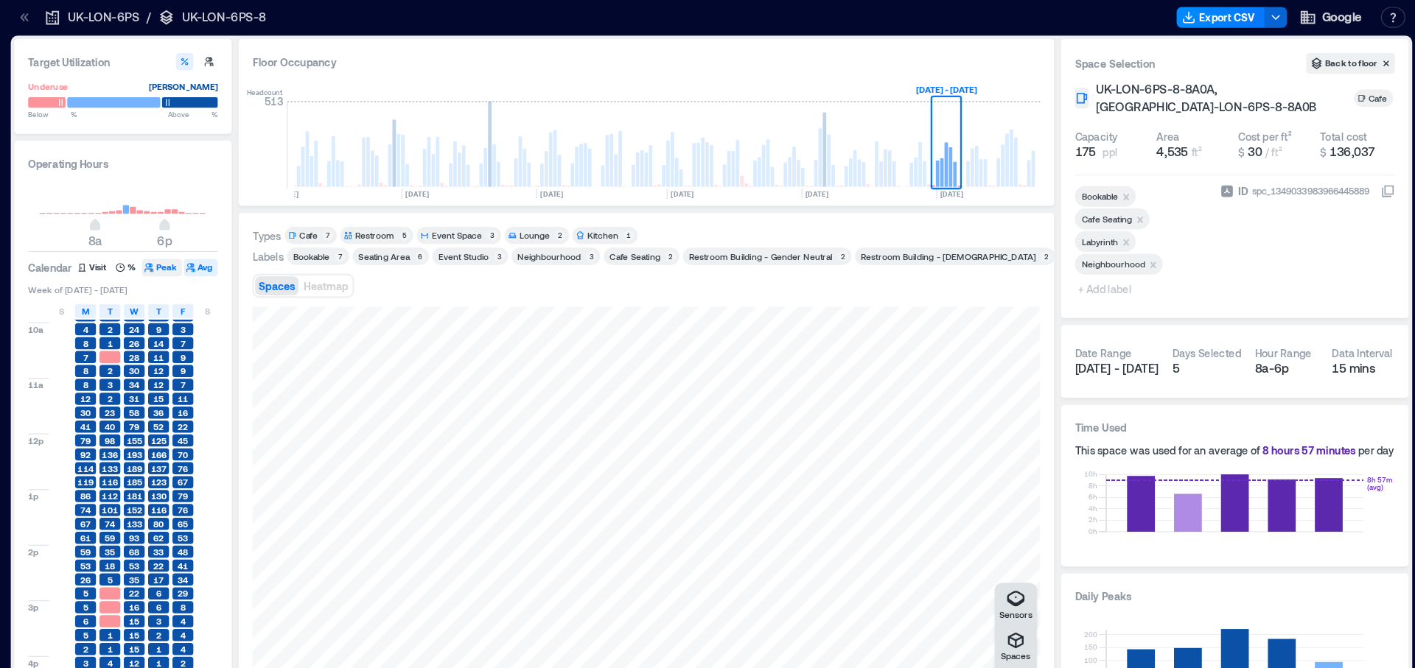
click at [360, 228] on button "Peak" at bounding box center [352, 227] width 34 height 15
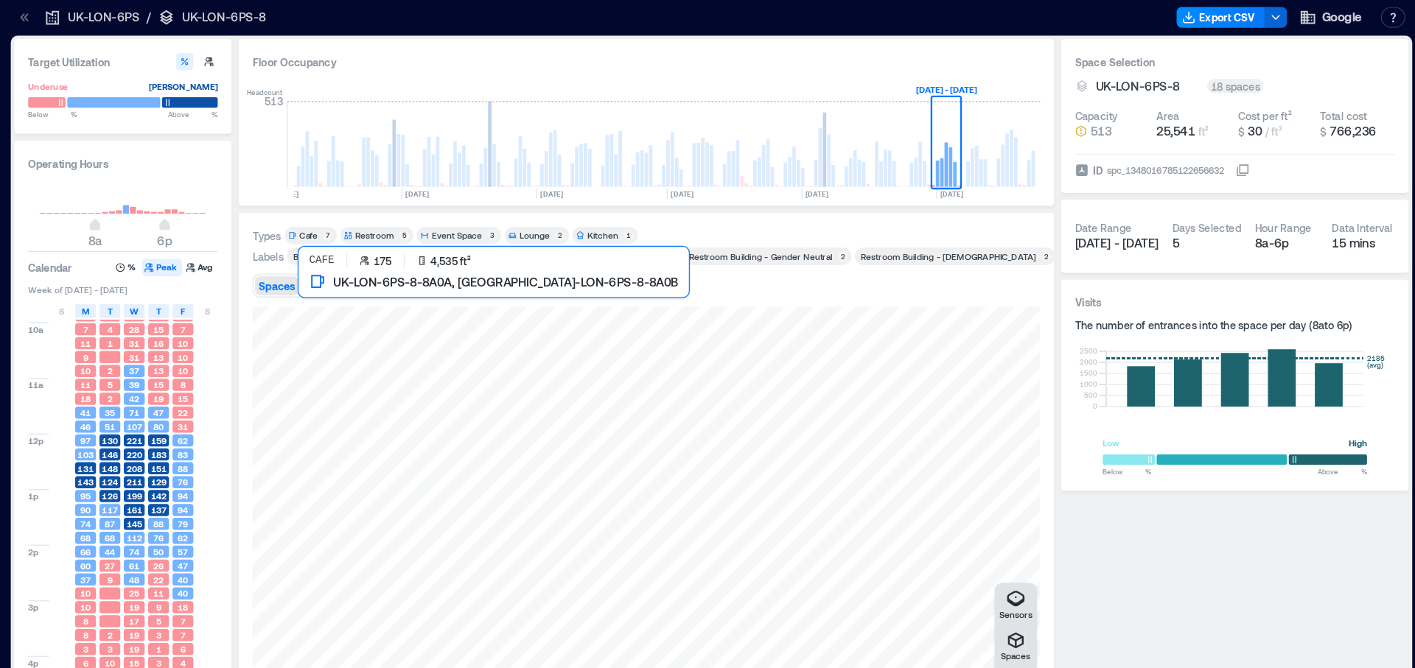
click at [636, 322] on div at bounding box center [762, 433] width 667 height 346
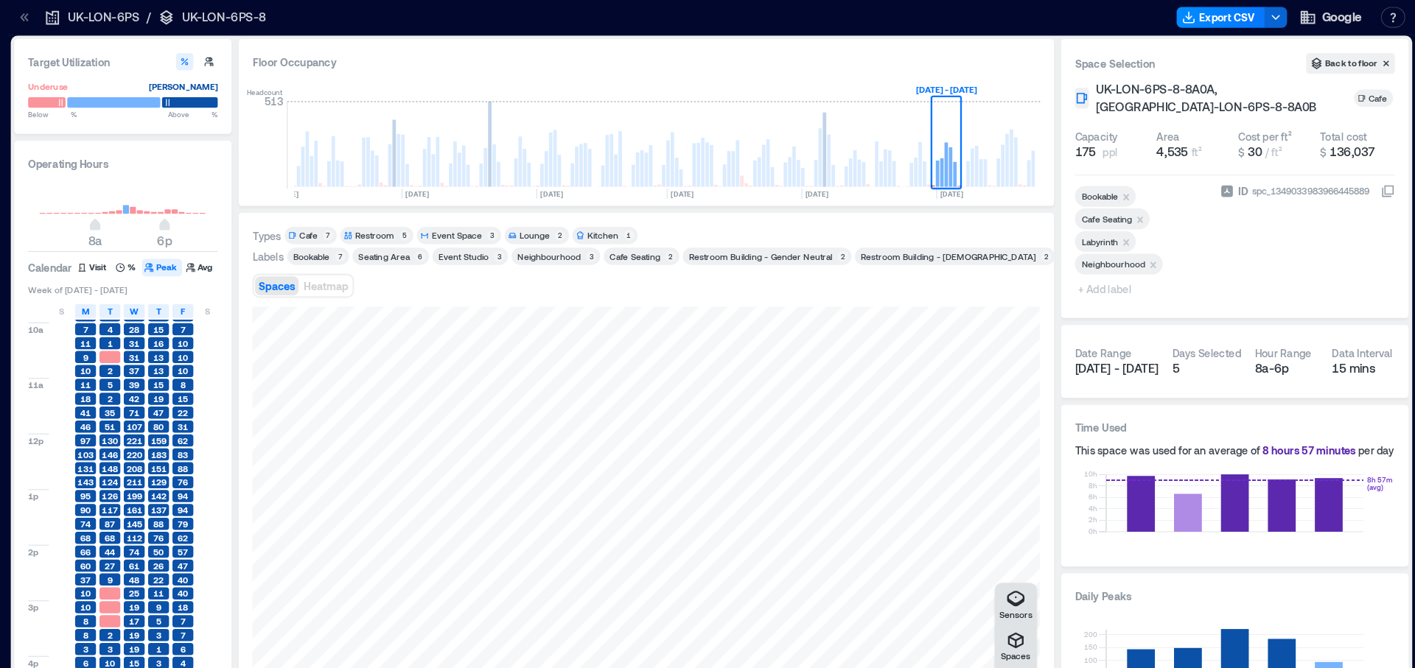
click at [660, 239] on div "Spaces Heatmap" at bounding box center [762, 242] width 667 height 29
click at [487, 240] on span "Heatmap" at bounding box center [491, 242] width 38 height 10
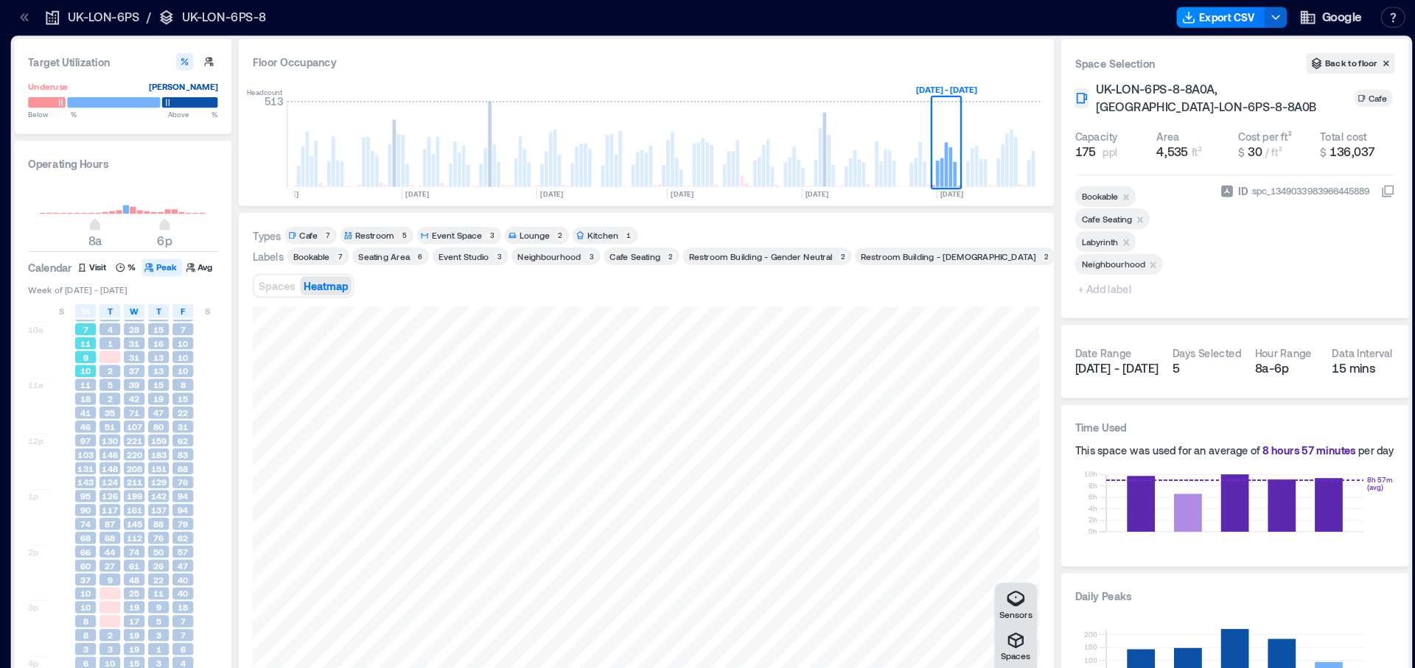
click at [287, 292] on span "11" at bounding box center [287, 291] width 9 height 10
click at [285, 301] on span "9" at bounding box center [287, 303] width 4 height 10
click at [287, 364] on span "46" at bounding box center [287, 362] width 9 height 10
click at [283, 474] on span "60" at bounding box center [287, 479] width 9 height 10
click at [285, 433] on span "90" at bounding box center [287, 432] width 9 height 10
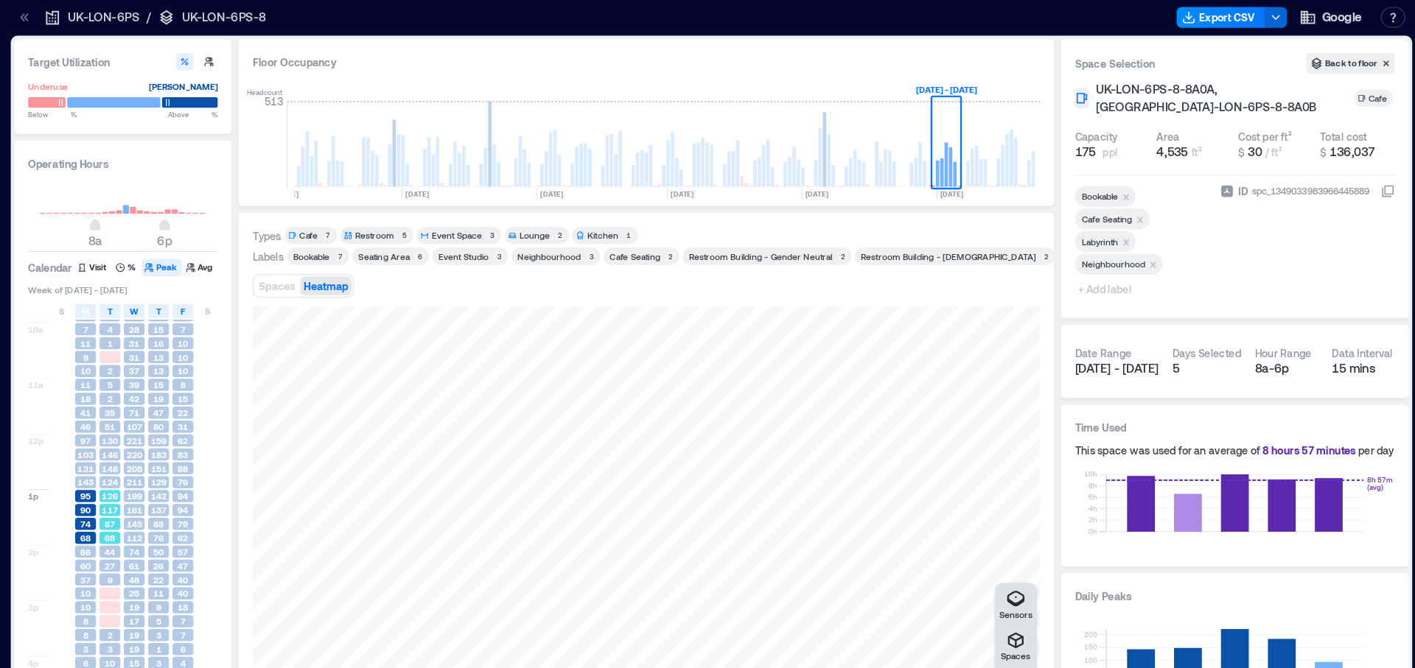
click at [303, 424] on span "126" at bounding box center [307, 421] width 13 height 10
click at [332, 429] on span "161" at bounding box center [328, 432] width 13 height 10
click at [348, 427] on span "137" at bounding box center [349, 432] width 13 height 10
click at [369, 424] on span "94" at bounding box center [369, 421] width 9 height 10
click at [368, 474] on span "47" at bounding box center [369, 479] width 9 height 10
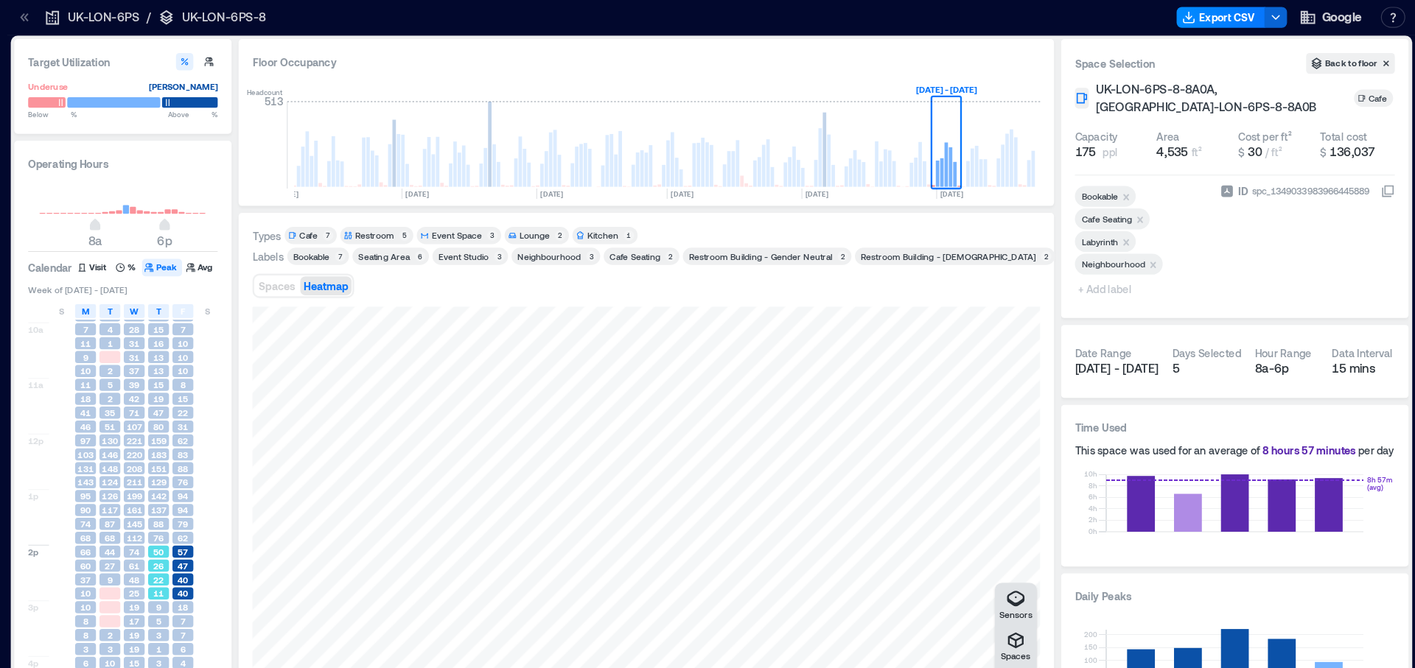
click at [346, 493] on span "22" at bounding box center [349, 491] width 9 height 10
click at [323, 492] on div "48" at bounding box center [329, 491] width 18 height 10
click at [284, 513] on span "10" at bounding box center [287, 515] width 9 height 10
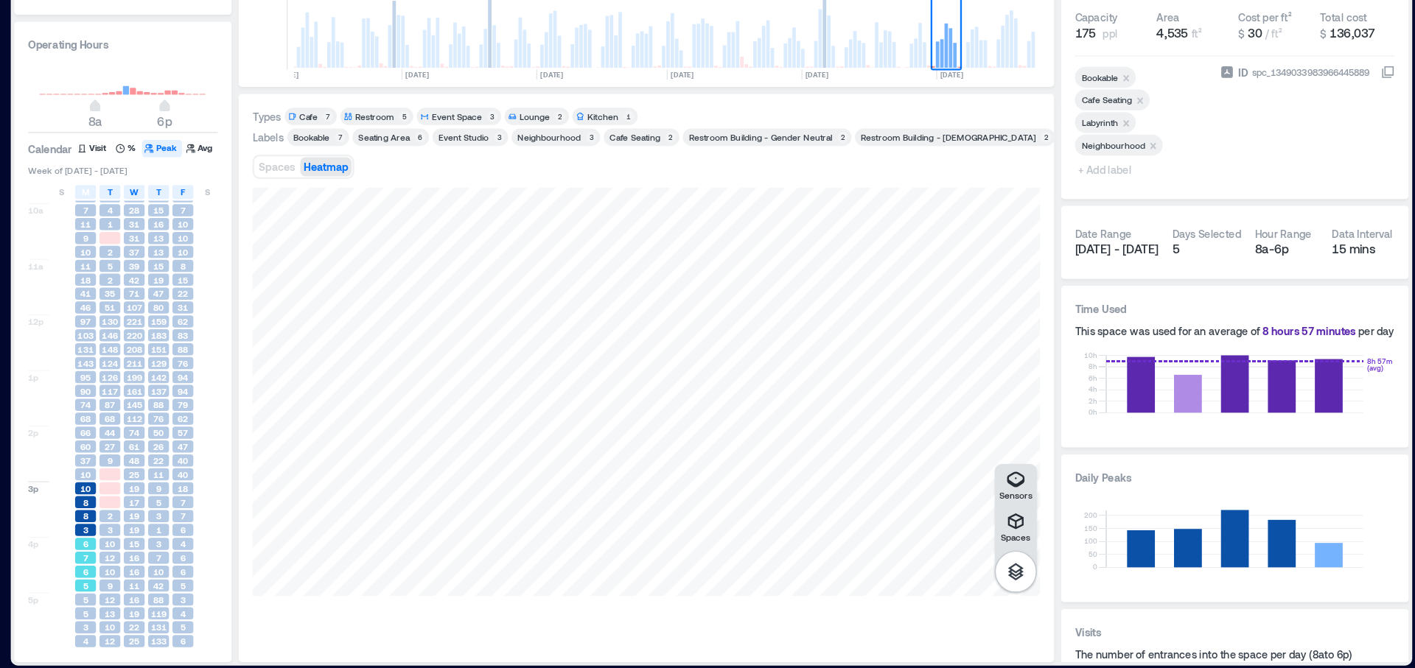
click at [287, 575] on span "7" at bounding box center [287, 574] width 4 height 10
click at [290, 616] on div "5" at bounding box center [287, 621] width 18 height 10
click at [305, 619] on span "13" at bounding box center [308, 621] width 9 height 10
click at [306, 582] on span "10" at bounding box center [308, 586] width 9 height 10
click at [326, 586] on span "16" at bounding box center [328, 586] width 9 height 10
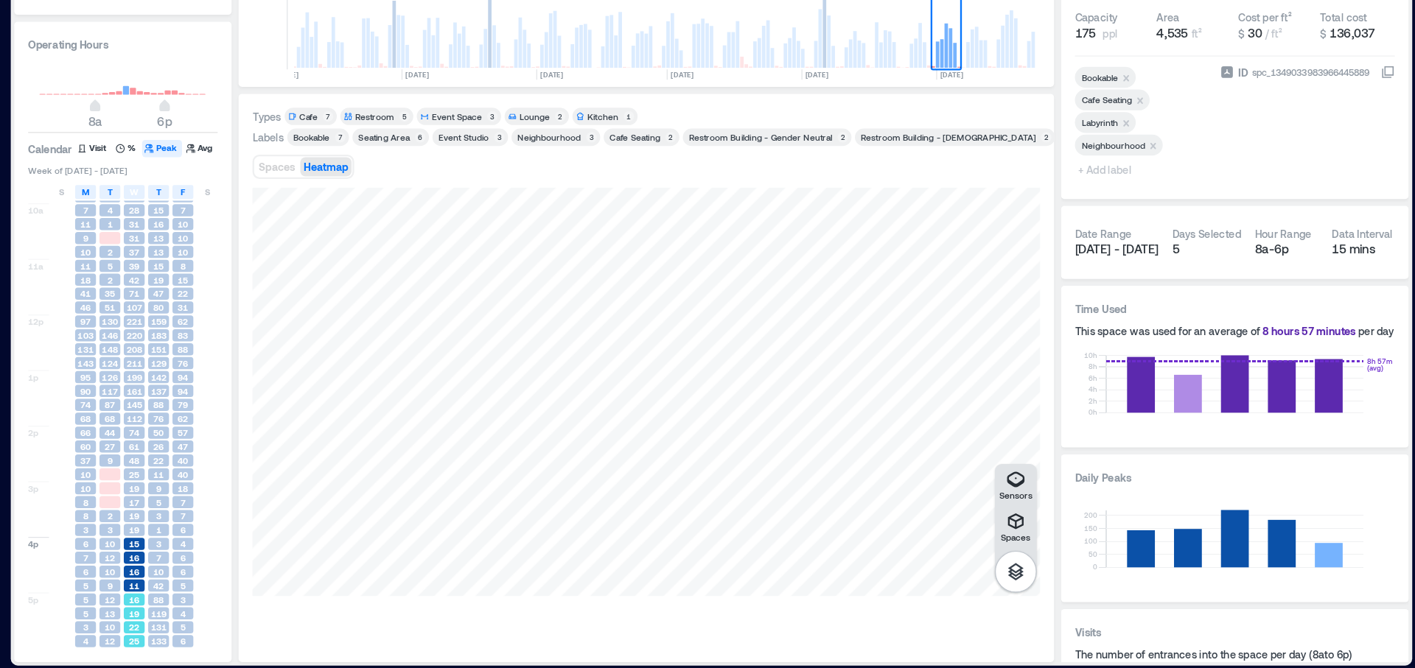
click at [326, 628] on span "22" at bounding box center [328, 633] width 9 height 10
click at [351, 631] on span "131" at bounding box center [349, 633] width 13 height 10
click at [348, 577] on span "7" at bounding box center [349, 574] width 4 height 10
click at [362, 566] on div "4" at bounding box center [370, 562] width 18 height 10
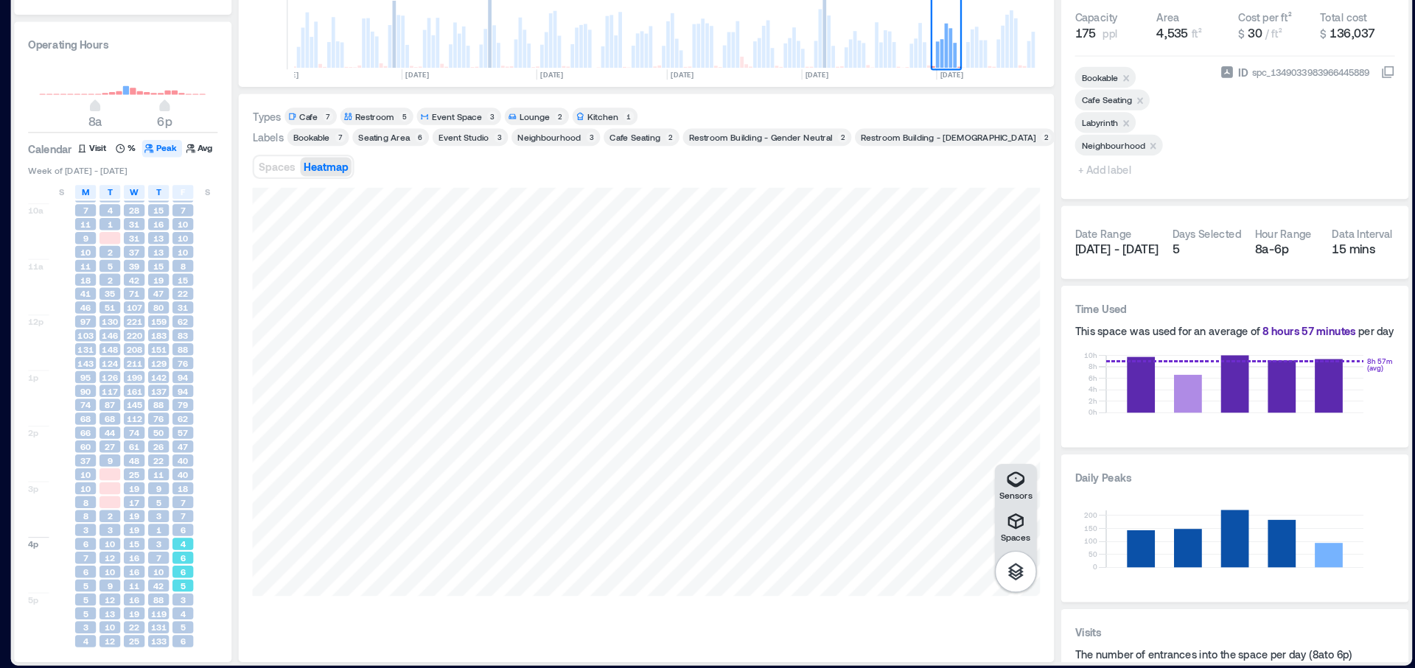
click at [368, 564] on span "4" at bounding box center [370, 562] width 4 height 10
click at [369, 560] on span "4" at bounding box center [370, 562] width 4 height 10
click at [379, 226] on icon "button" at bounding box center [376, 226] width 9 height 9
click at [357, 225] on button "Peak" at bounding box center [352, 227] width 34 height 15
click at [371, 573] on span "6" at bounding box center [370, 574] width 4 height 10
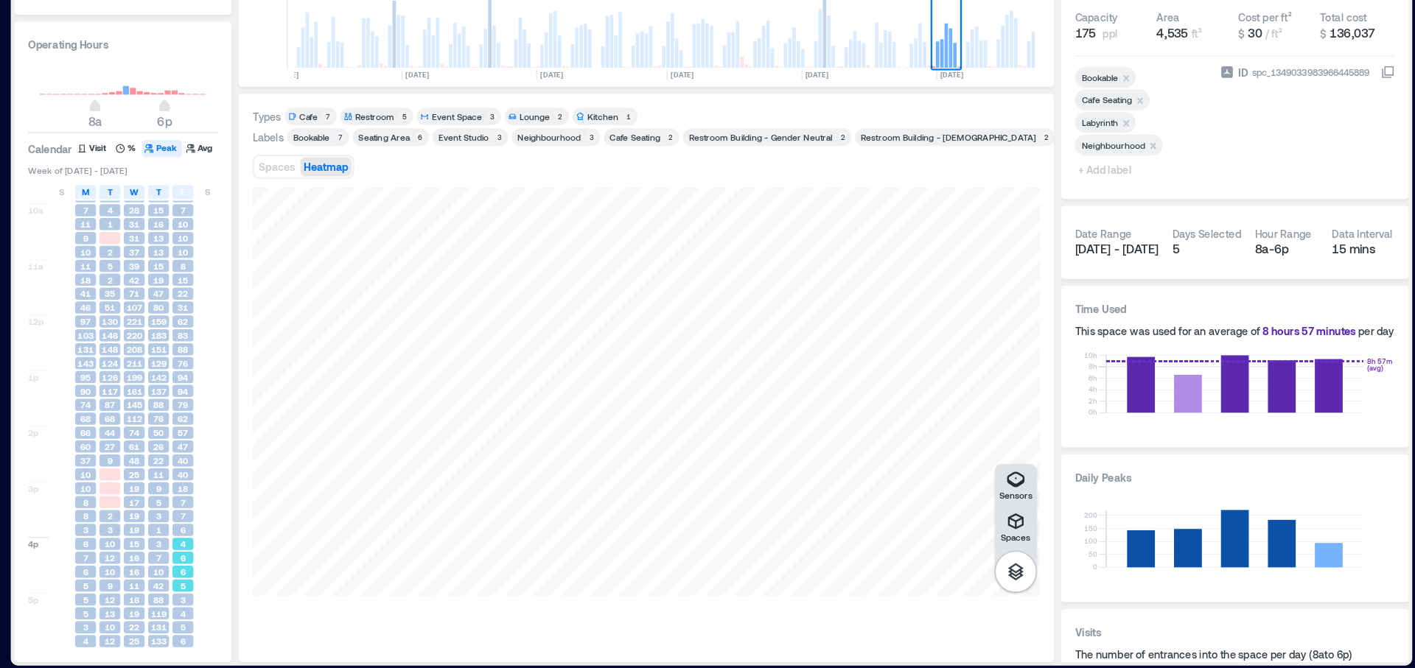
click at [368, 569] on span "6" at bounding box center [370, 574] width 4 height 10
click at [287, 261] on span "M" at bounding box center [287, 264] width 7 height 12
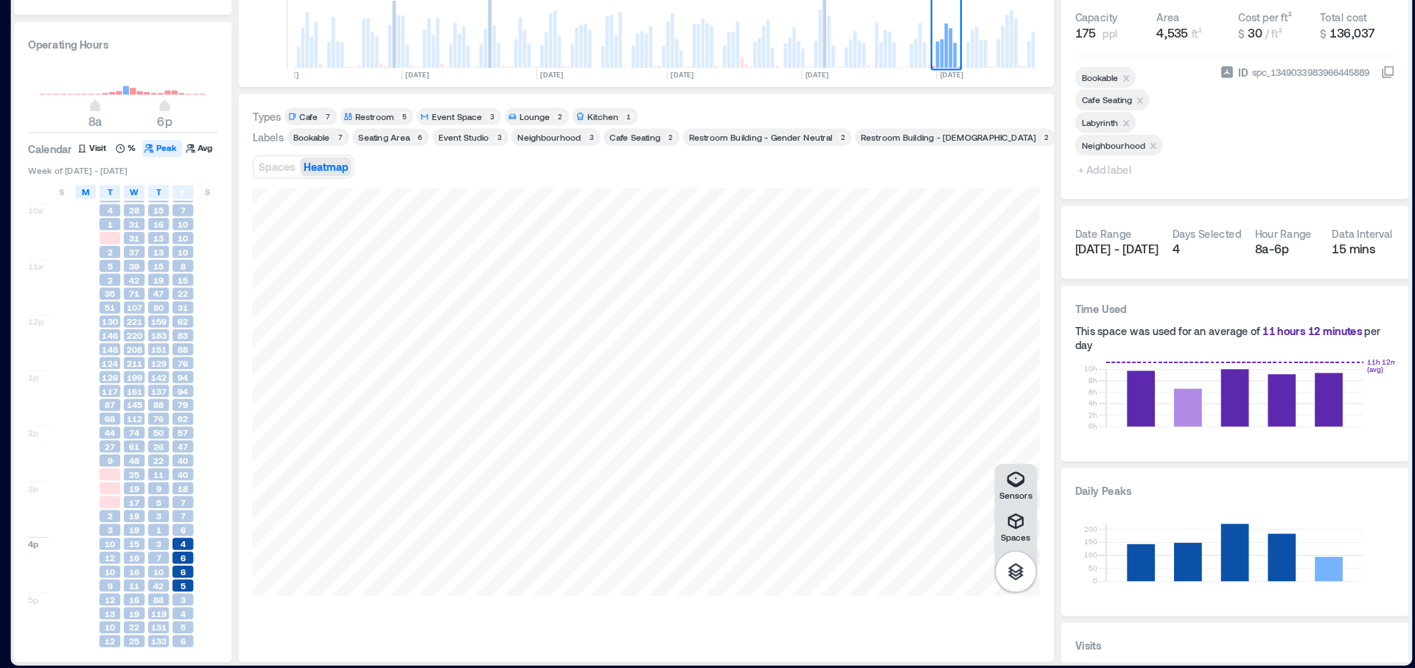
click at [287, 261] on span "M" at bounding box center [287, 264] width 7 height 12
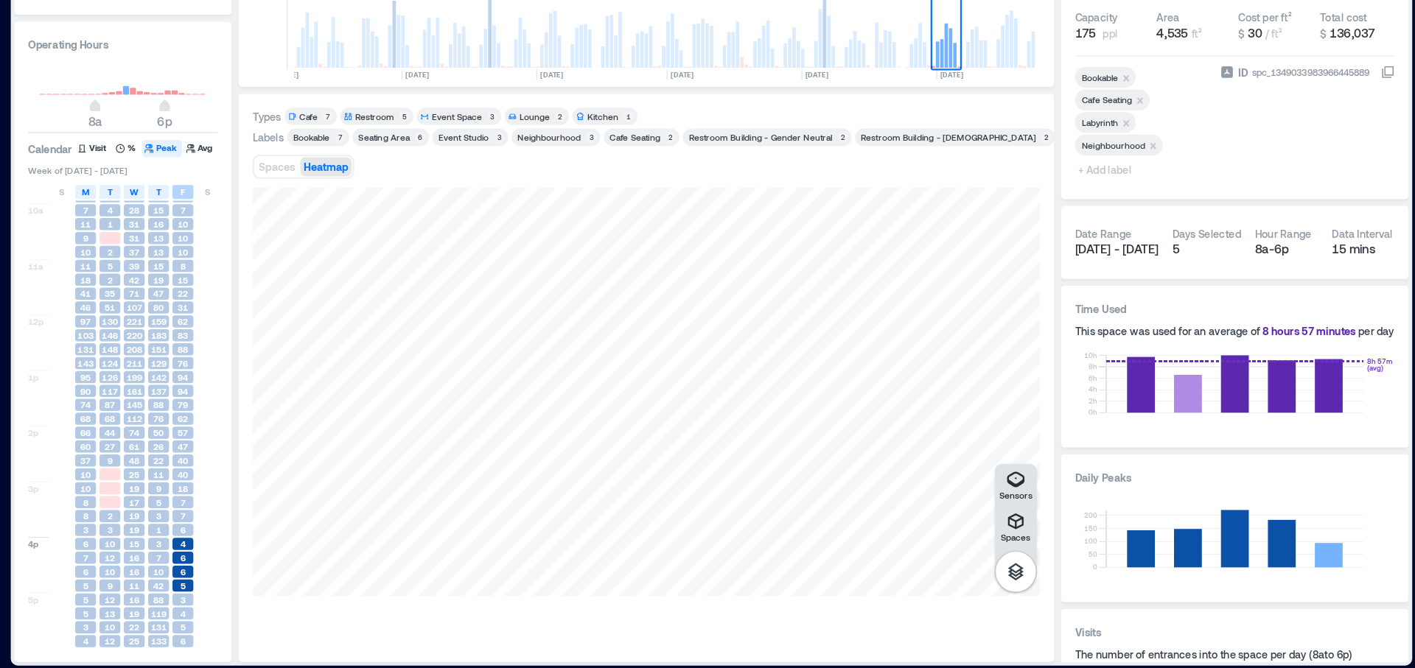
click at [365, 264] on div "F" at bounding box center [370, 264] width 18 height 12
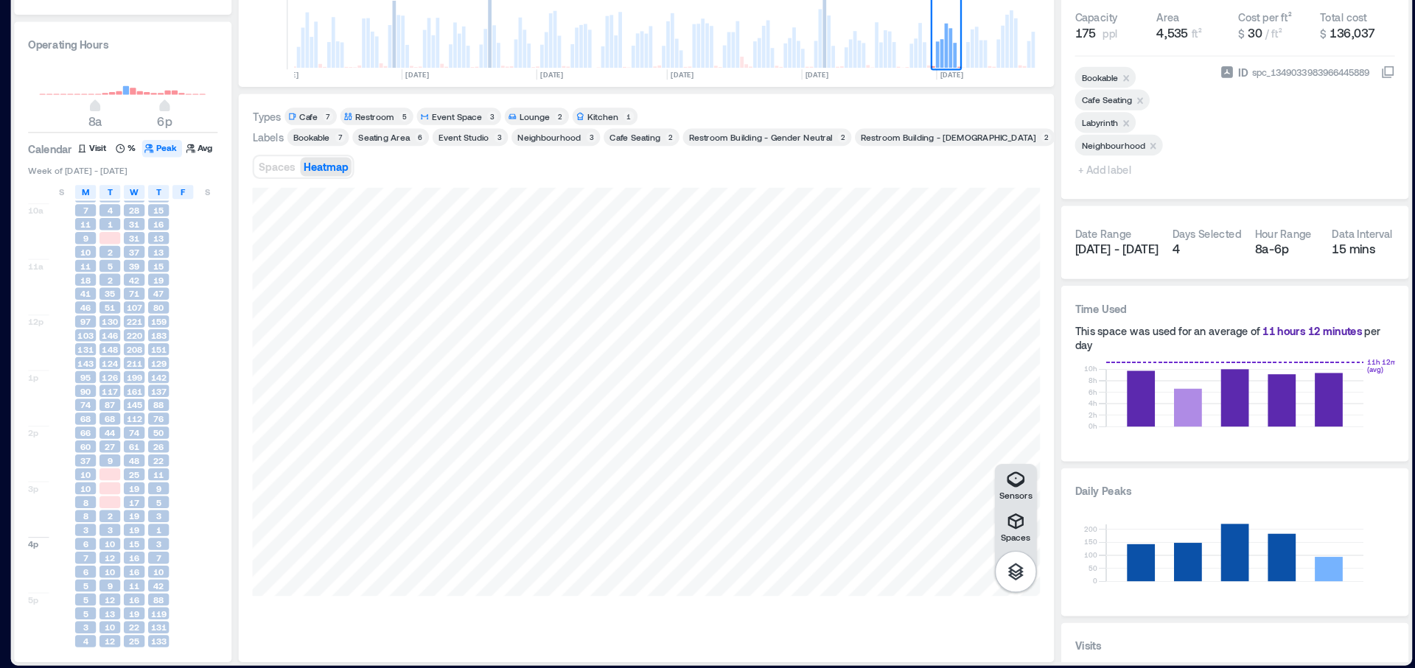
click at [365, 264] on div "F" at bounding box center [370, 264] width 18 height 12
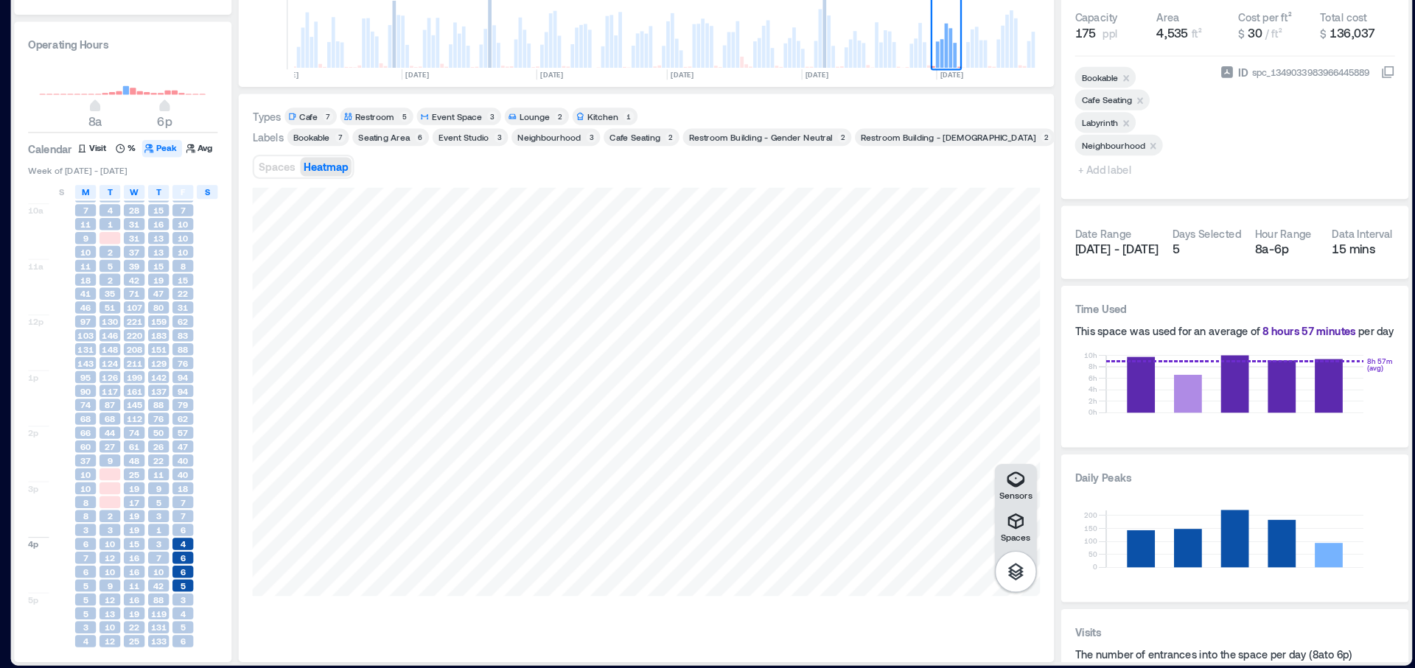
click at [389, 263] on span "S" at bounding box center [390, 264] width 4 height 12
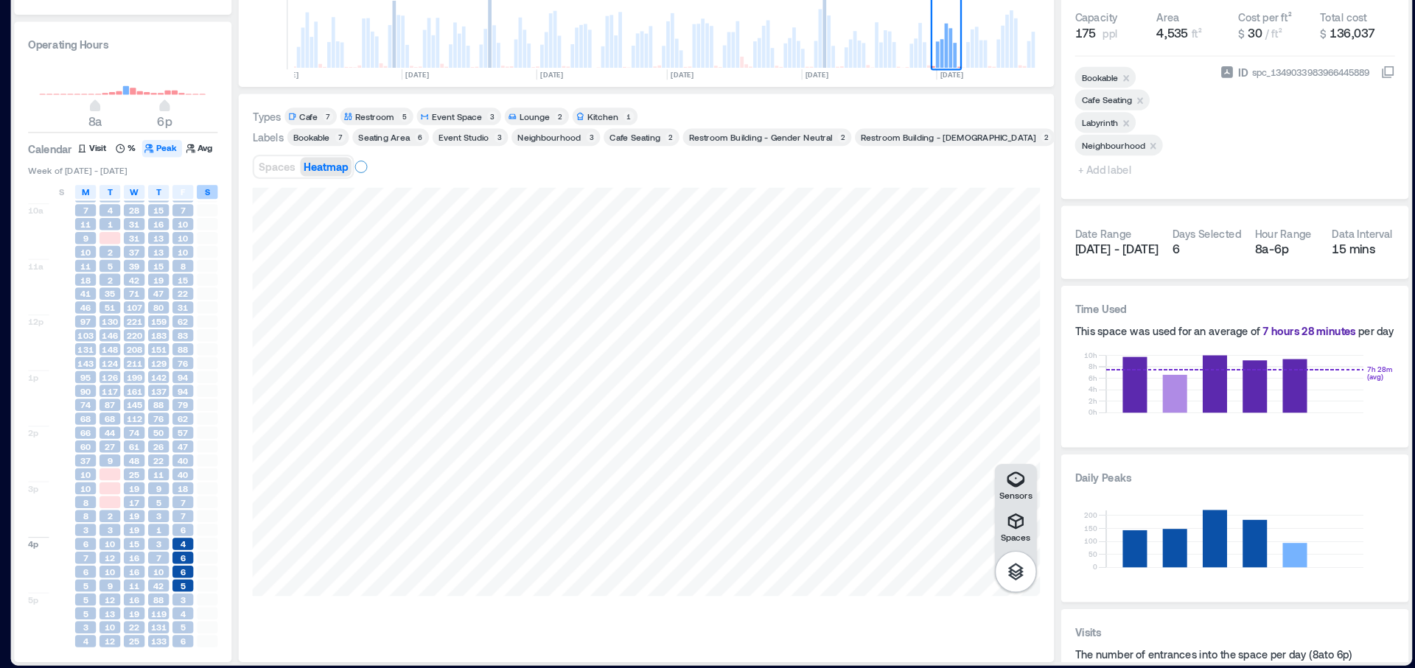
click at [389, 263] on span "S" at bounding box center [390, 264] width 4 height 12
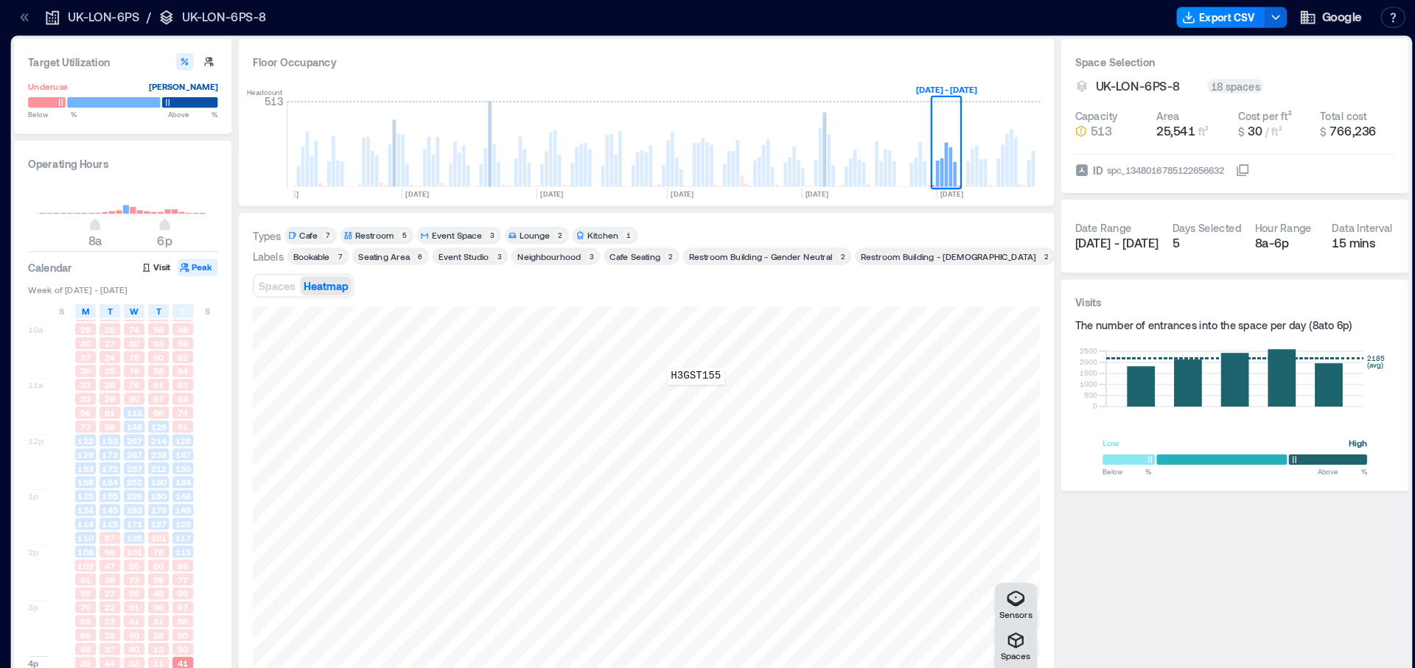
click at [805, 337] on div "H3GST155" at bounding box center [762, 433] width 667 height 346
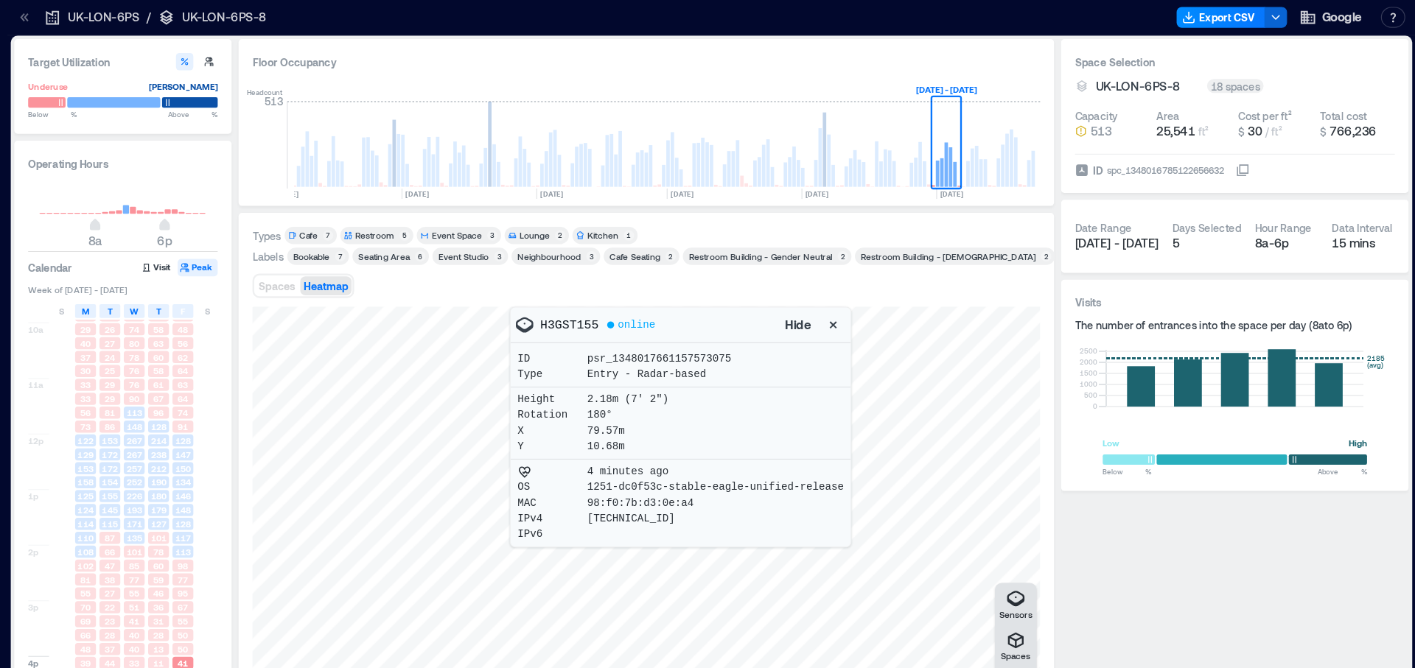
click at [614, 261] on div at bounding box center [762, 433] width 667 height 346
click at [914, 273] on icon "button" at bounding box center [921, 275] width 15 height 15
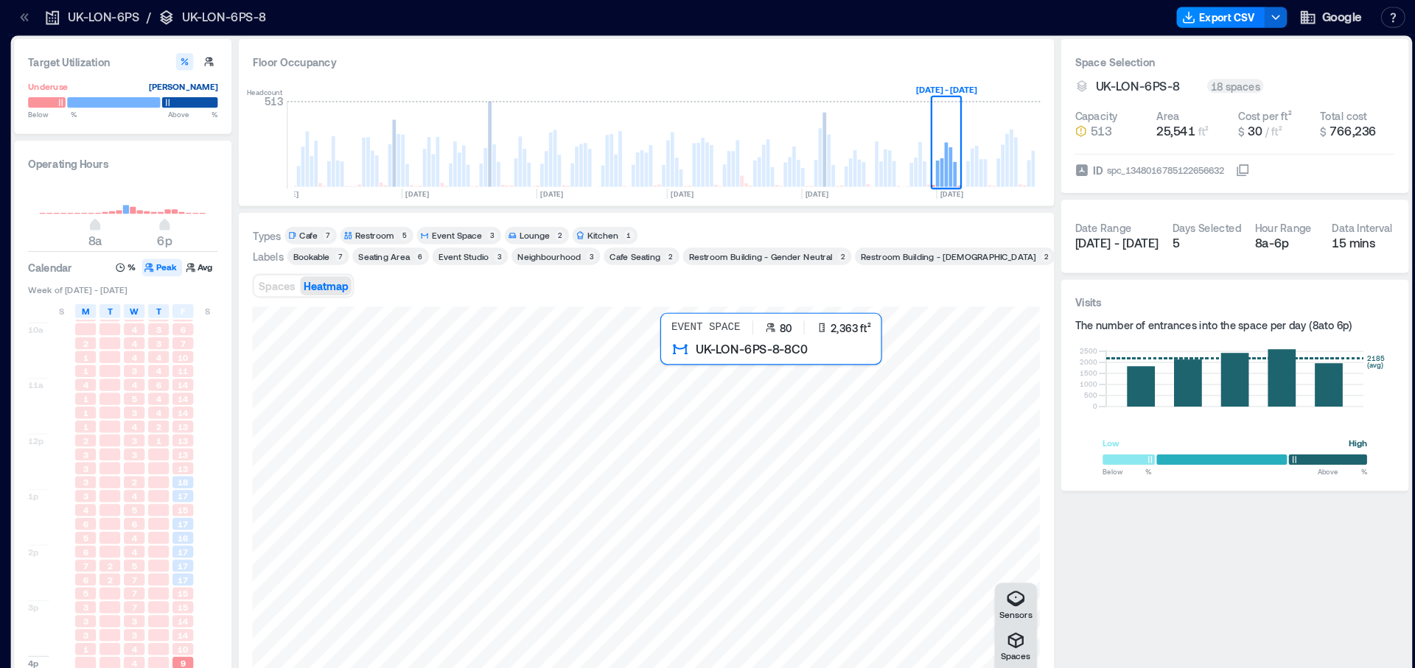
click at [811, 317] on div at bounding box center [762, 433] width 667 height 346
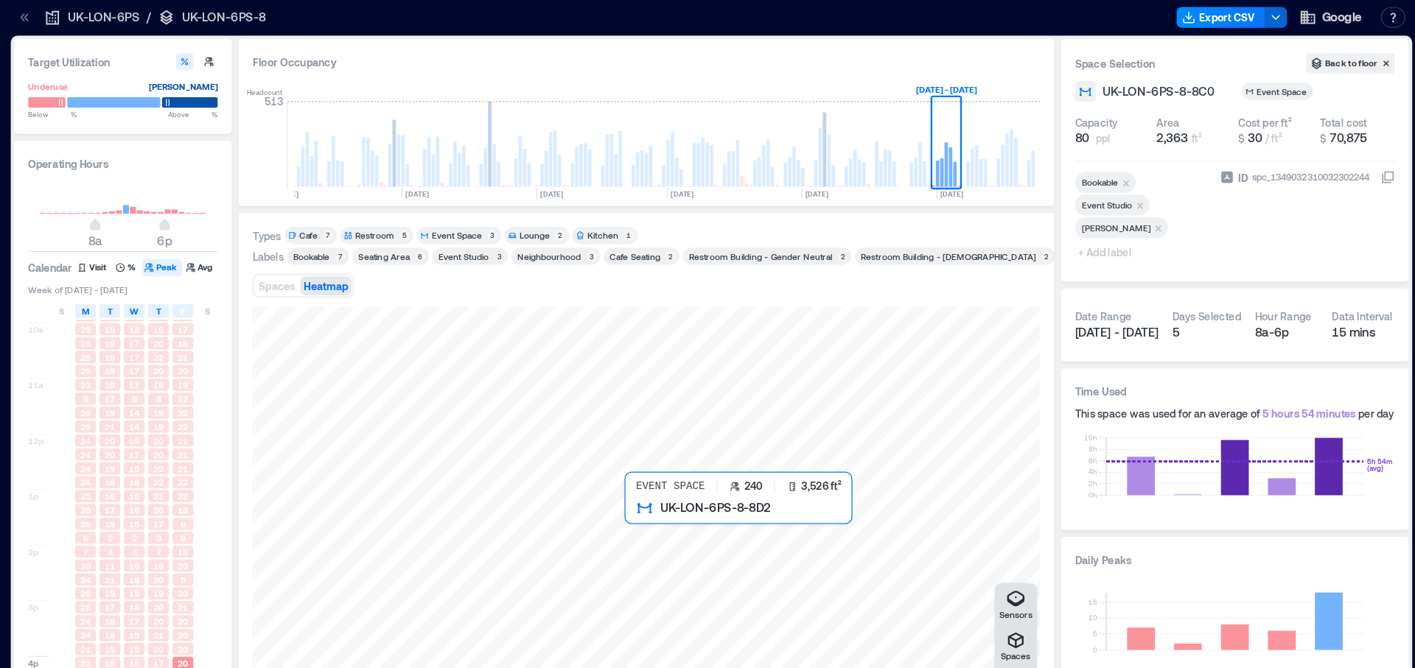
click at [791, 455] on div at bounding box center [762, 433] width 667 height 346
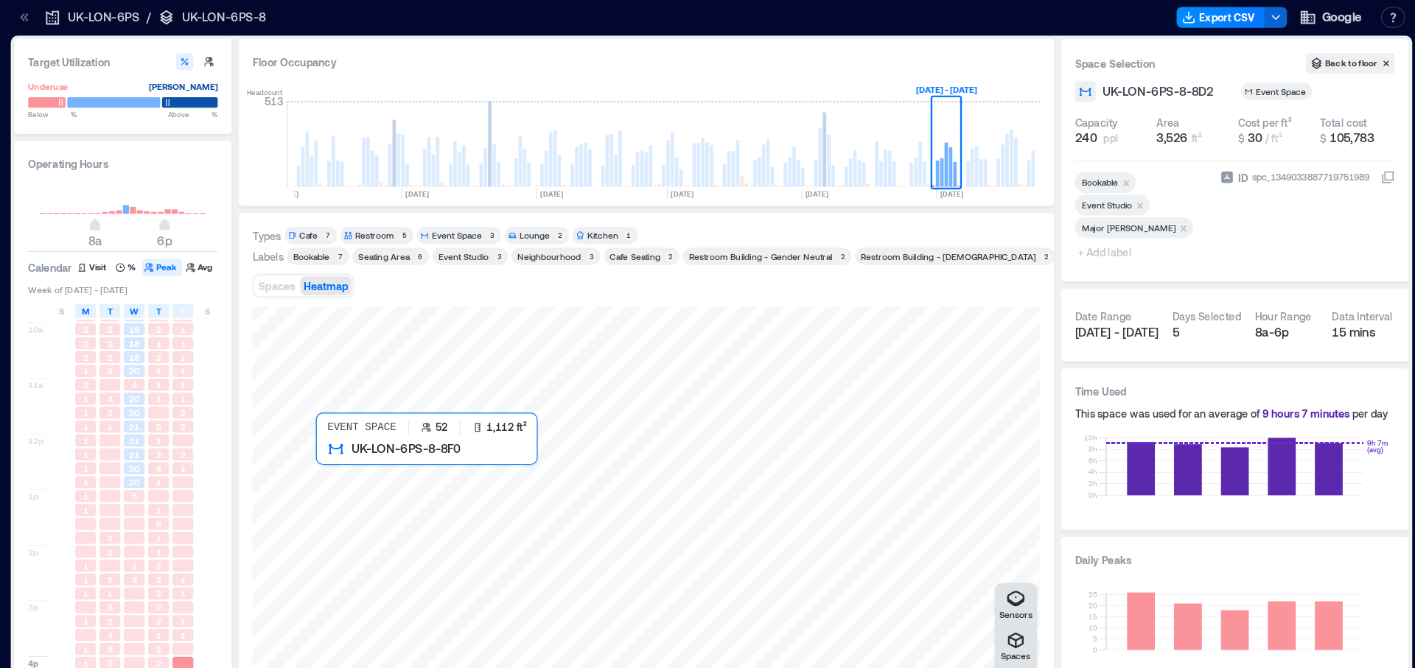
click at [532, 396] on div at bounding box center [762, 433] width 667 height 346
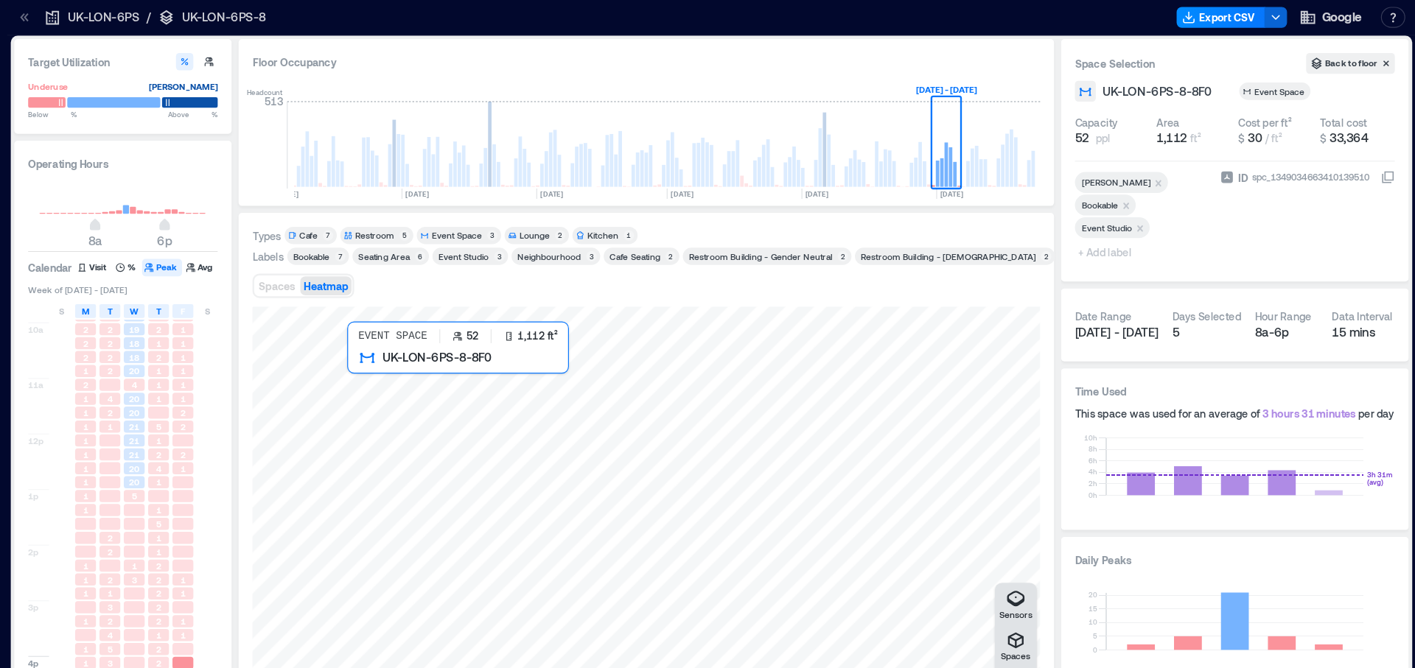
click at [629, 382] on div at bounding box center [762, 433] width 667 height 346
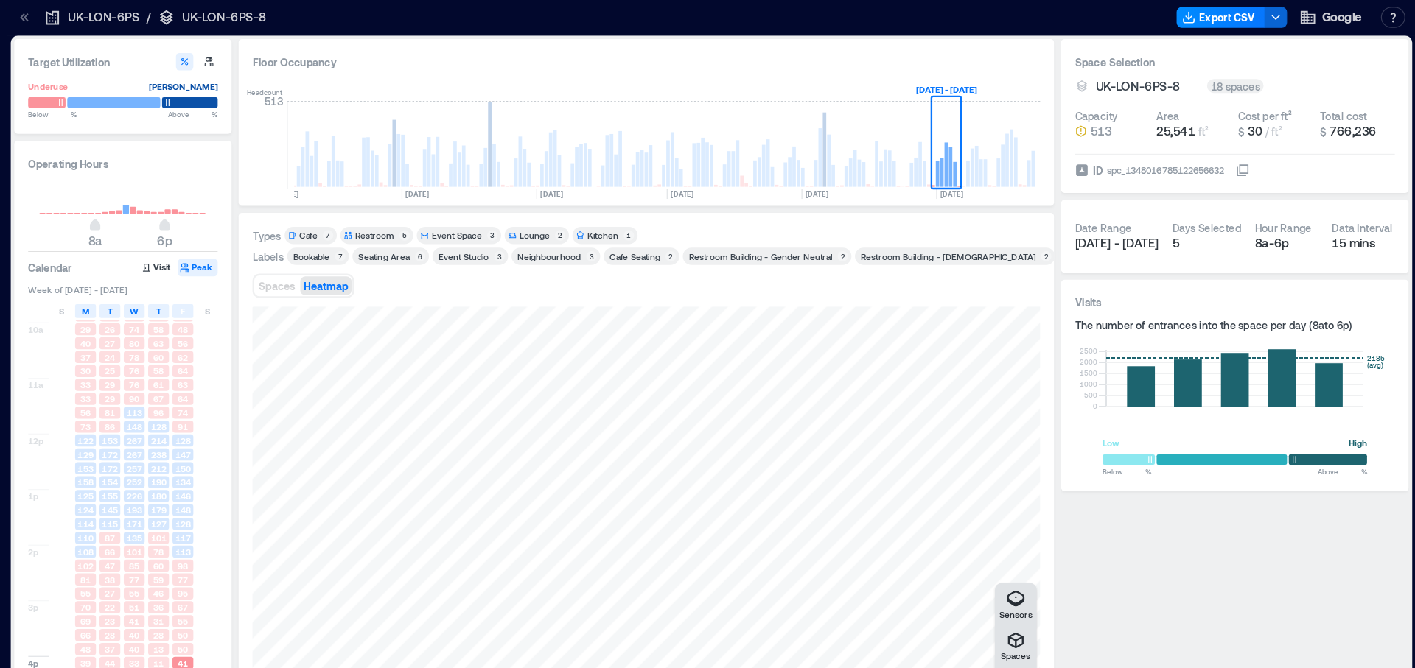
click at [269, 390] on div "Target Utilization Underuse [PERSON_NAME] Below ** % Above ** % Operating Hours…" at bounding box center [818, 347] width 1182 height 629
